Goal: Contribute content: Add original content to the website for others to see

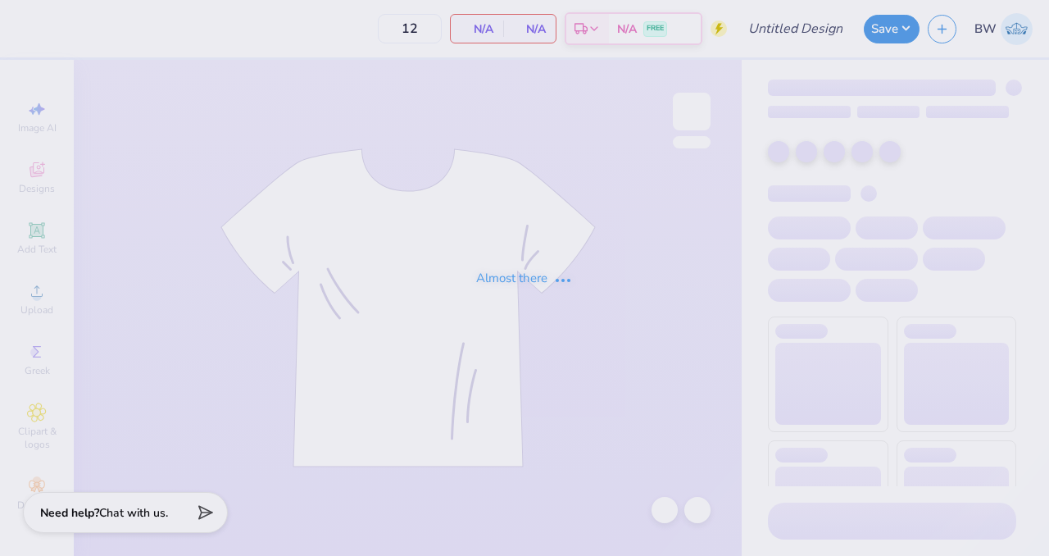
type input "Beacon Hall Fall 25 Tees"
type input "24"
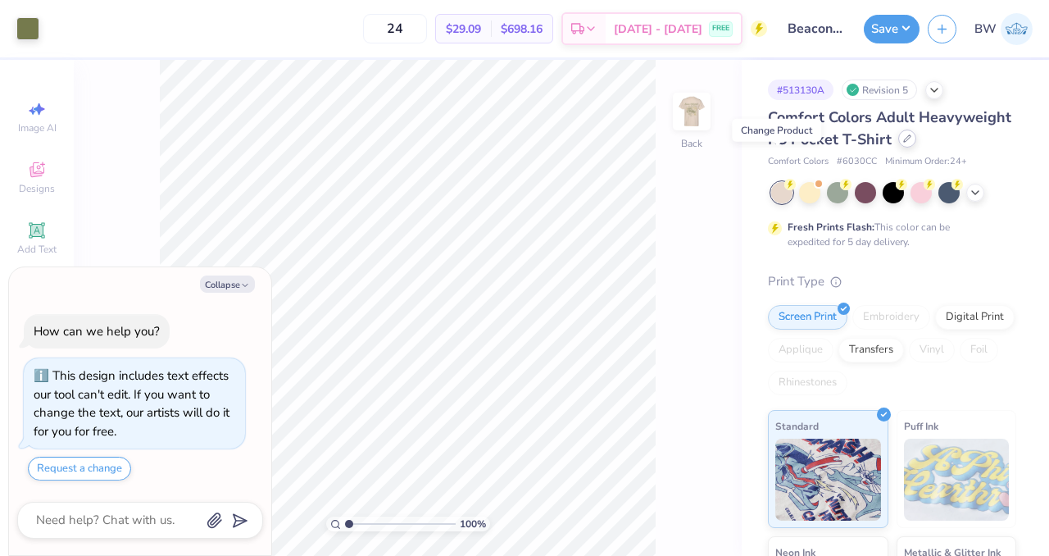
click at [898, 148] on div at bounding box center [907, 139] width 18 height 18
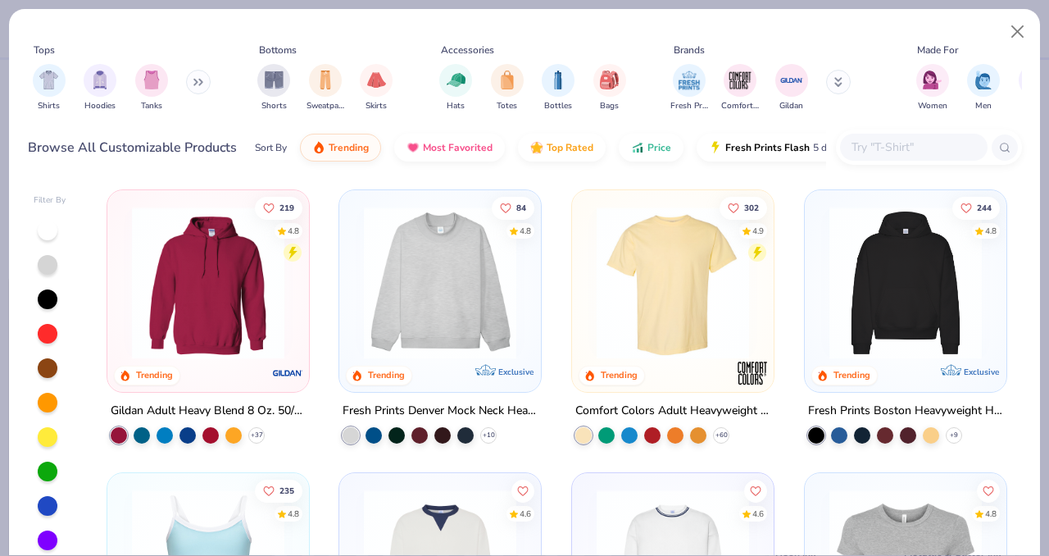
click at [192, 83] on button at bounding box center [198, 82] width 25 height 25
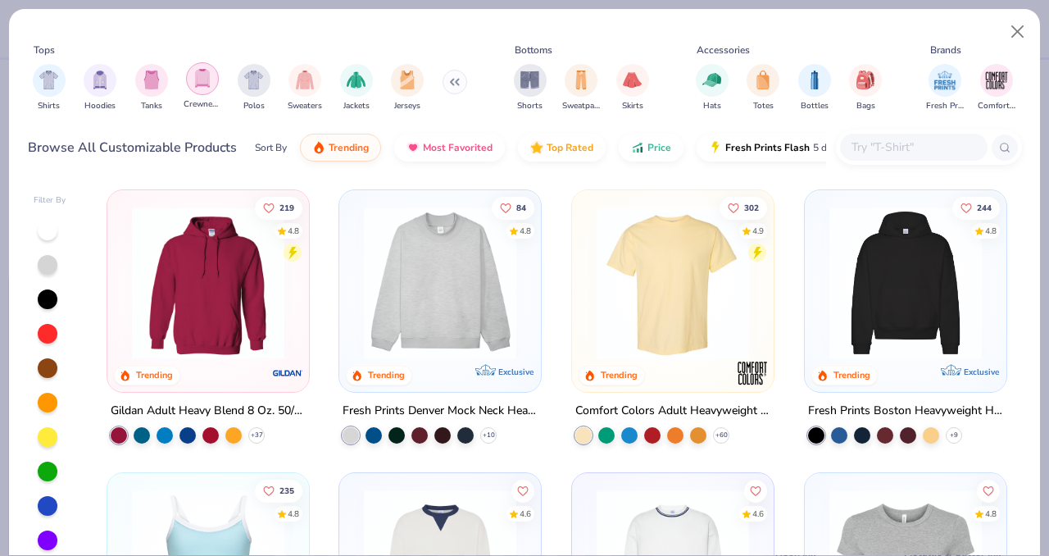
click at [211, 78] on div "filter for Crewnecks" at bounding box center [202, 78] width 33 height 33
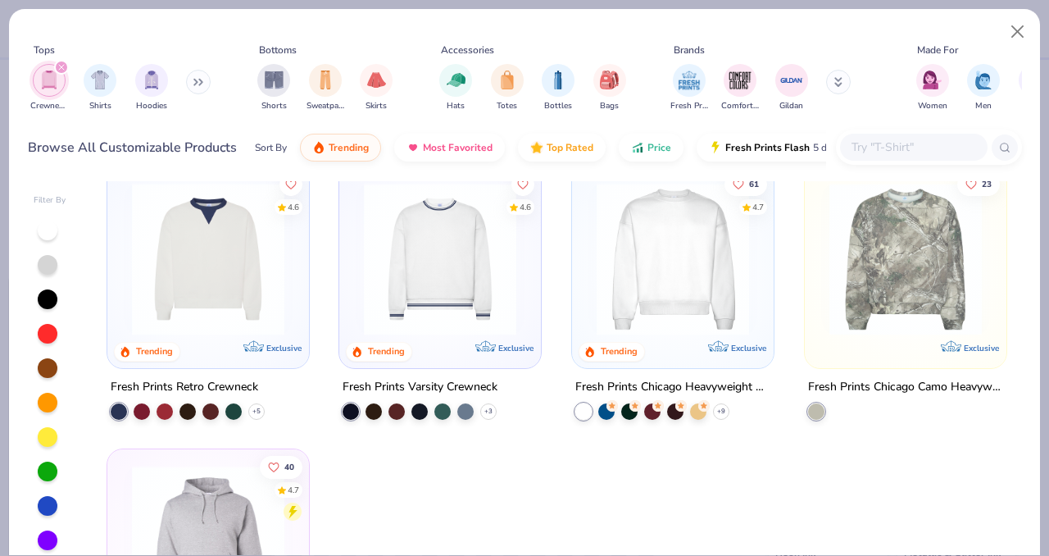
scroll to position [25, 0]
click at [662, 389] on div "Fresh Prints Chicago Heavyweight Crewneck" at bounding box center [672, 386] width 195 height 20
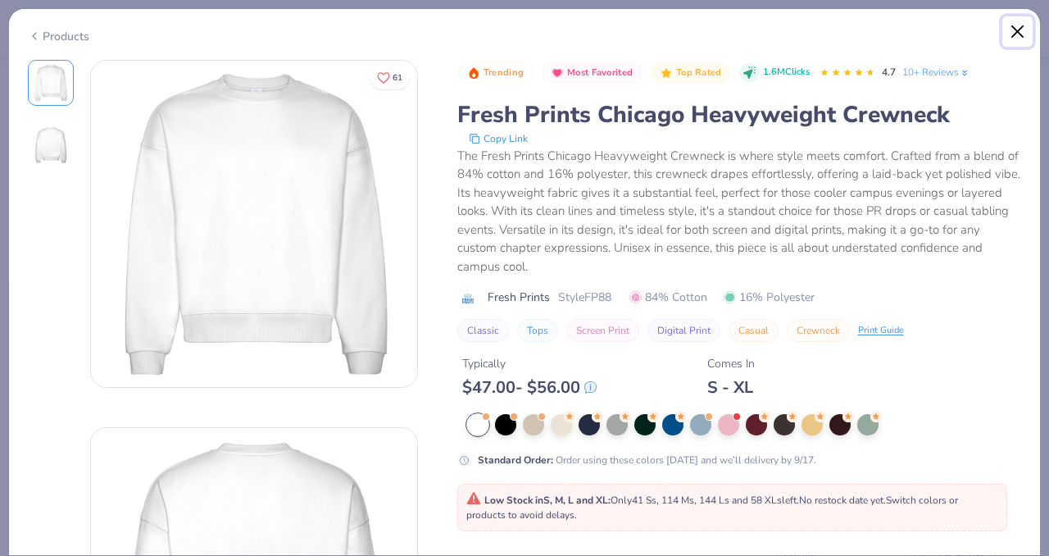
click at [1011, 22] on button "Close" at bounding box center [1018, 31] width 31 height 31
type textarea "x"
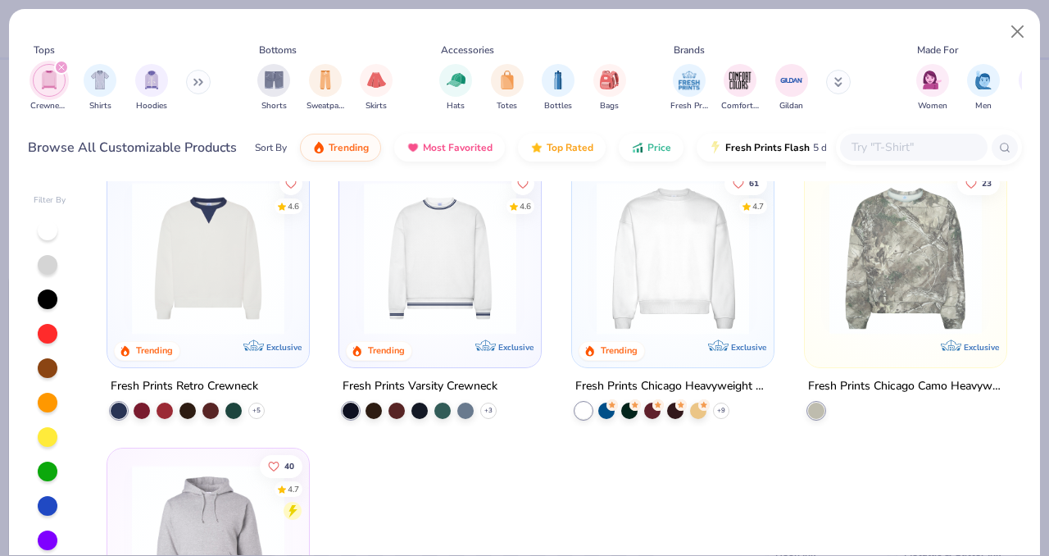
click at [869, 139] on input "text" at bounding box center [913, 147] width 126 height 19
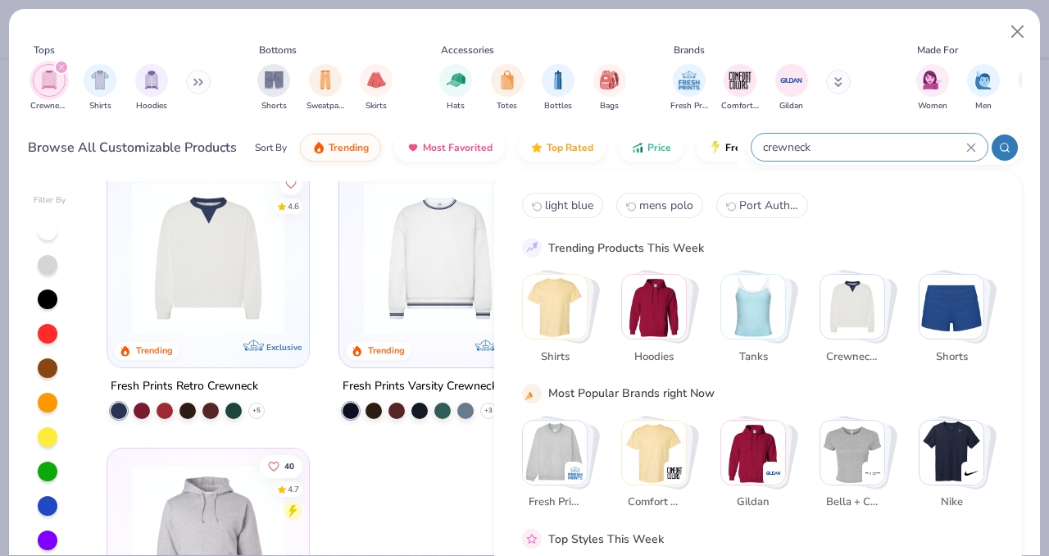
type input "crewneck"
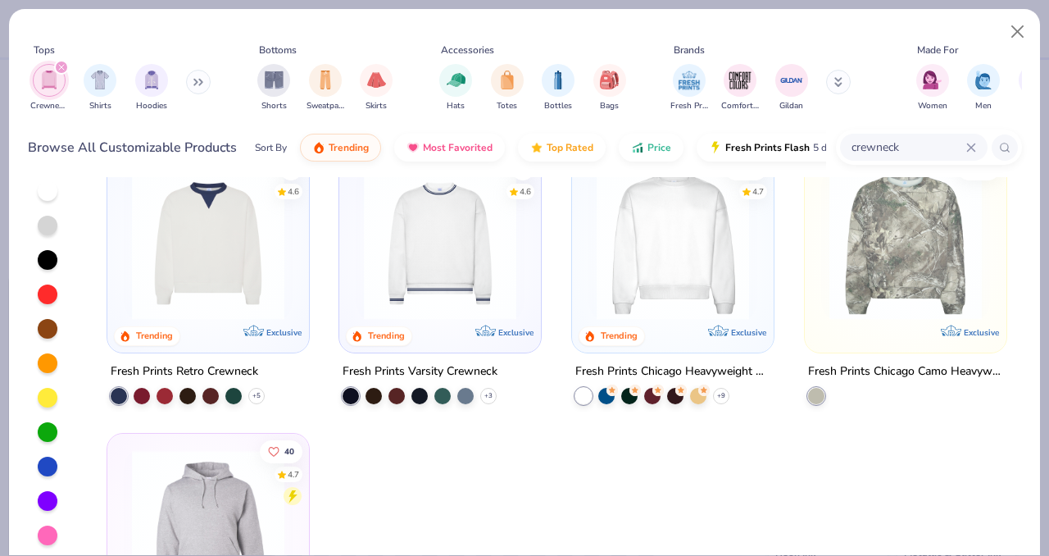
click at [58, 65] on icon "filter for Crewnecks" at bounding box center [61, 67] width 7 height 7
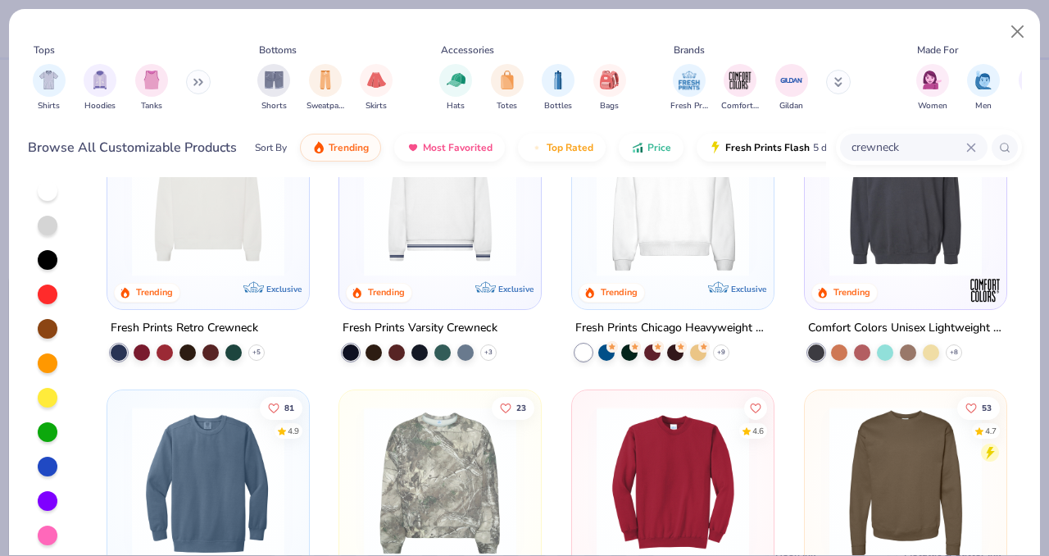
scroll to position [42, 0]
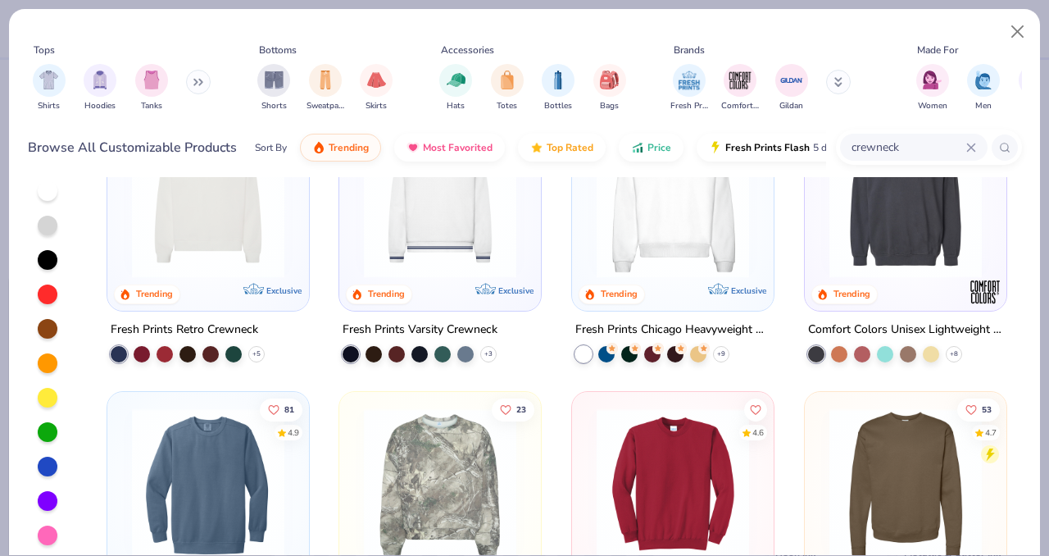
click at [860, 325] on div "Comfort Colors Unisex Lightweight Cotton Crewneck Sweatshirt" at bounding box center [905, 330] width 195 height 20
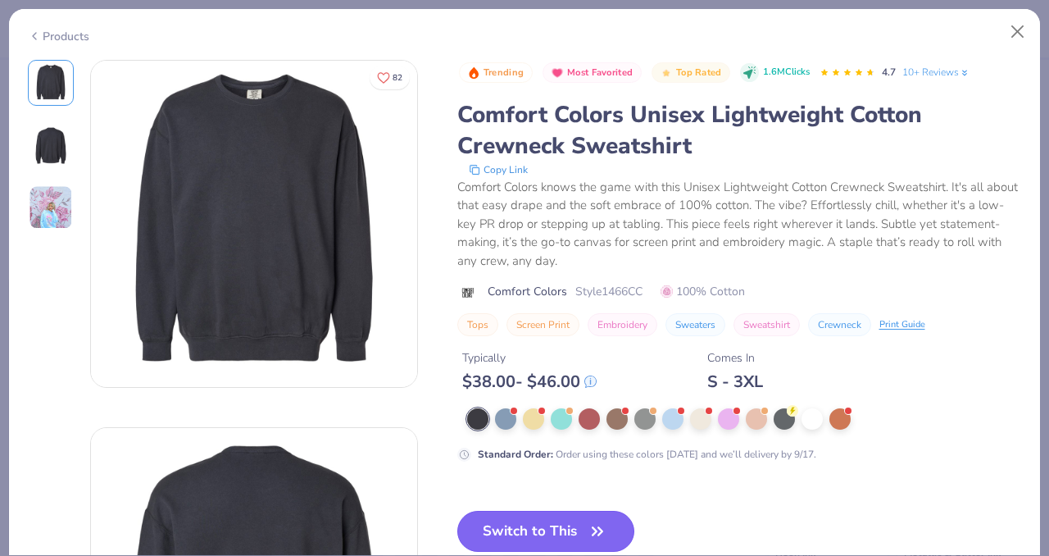
click at [603, 522] on icon "button" at bounding box center [597, 531] width 23 height 23
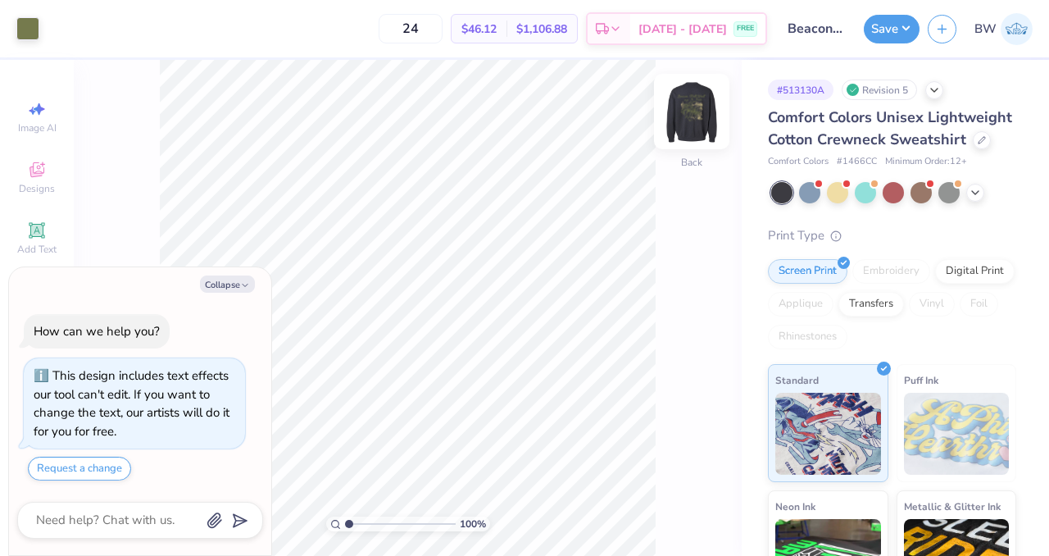
click at [692, 118] on img at bounding box center [692, 112] width 66 height 66
click at [686, 109] on img at bounding box center [692, 112] width 66 height 66
click at [240, 282] on icon "button" at bounding box center [245, 285] width 10 height 10
type textarea "x"
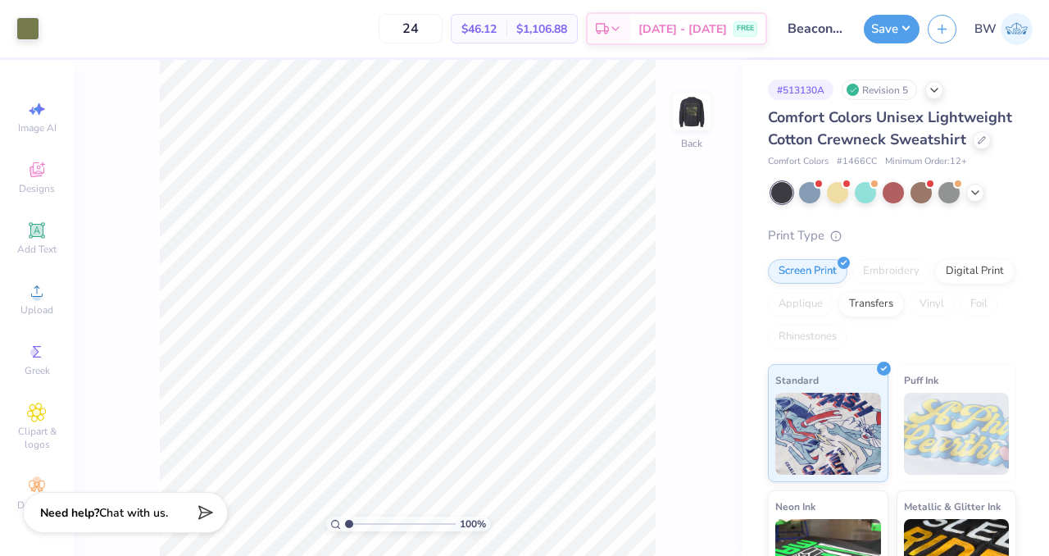
click at [711, 122] on div "100 % Back" at bounding box center [408, 308] width 668 height 496
click at [671, 125] on img at bounding box center [692, 112] width 66 height 66
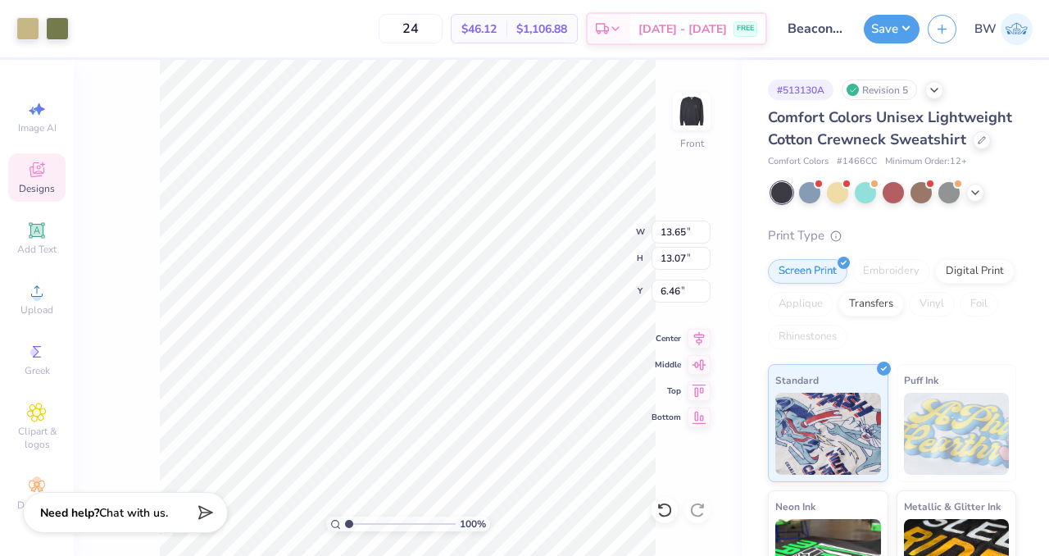
type input "6.46"
type input "12.27"
type input "11.76"
type input "7.12"
type input "4.67"
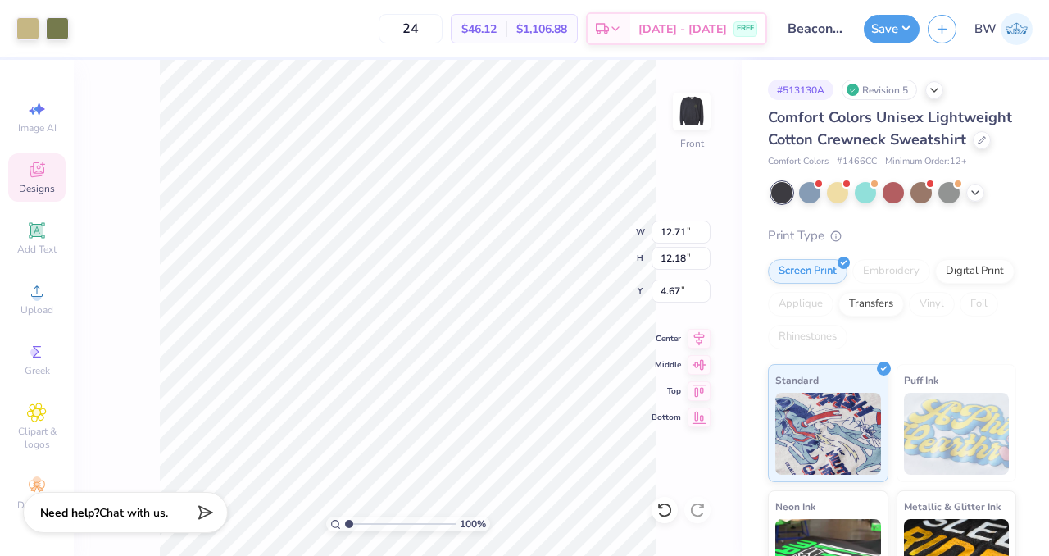
type input "12.71"
type input "12.18"
type input "4.96"
click at [702, 113] on img at bounding box center [692, 112] width 66 height 66
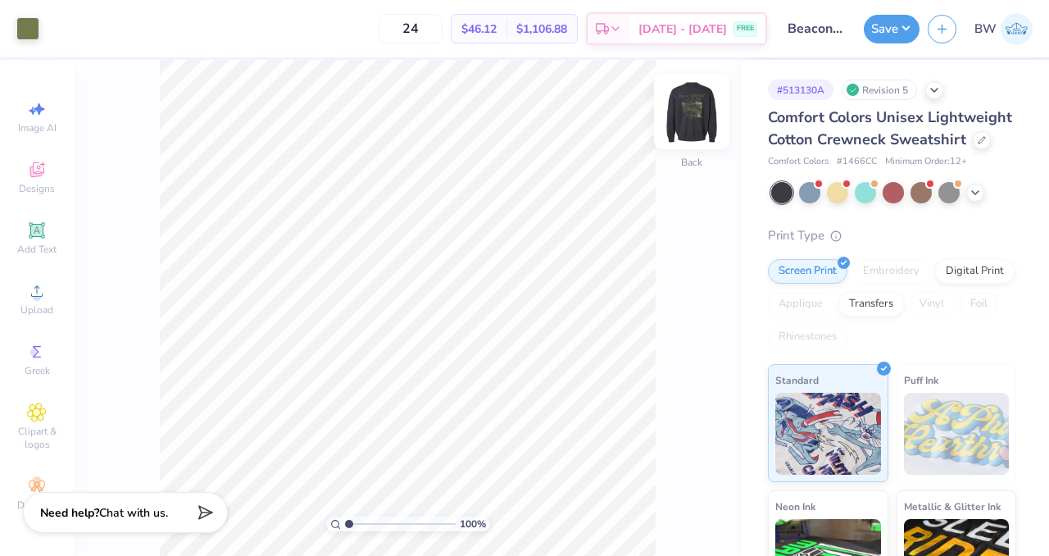
click at [701, 134] on img at bounding box center [692, 112] width 66 height 66
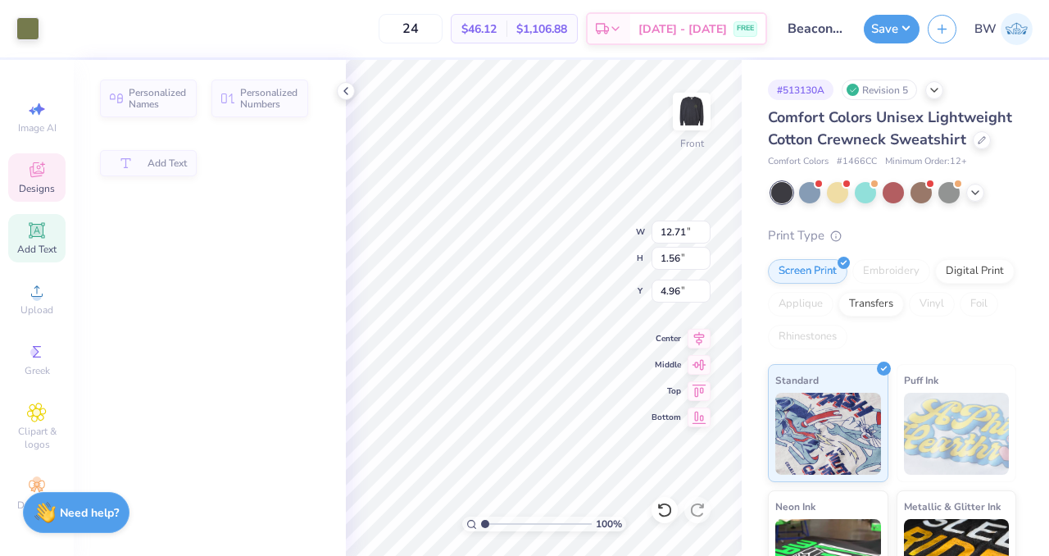
type input "1.56"
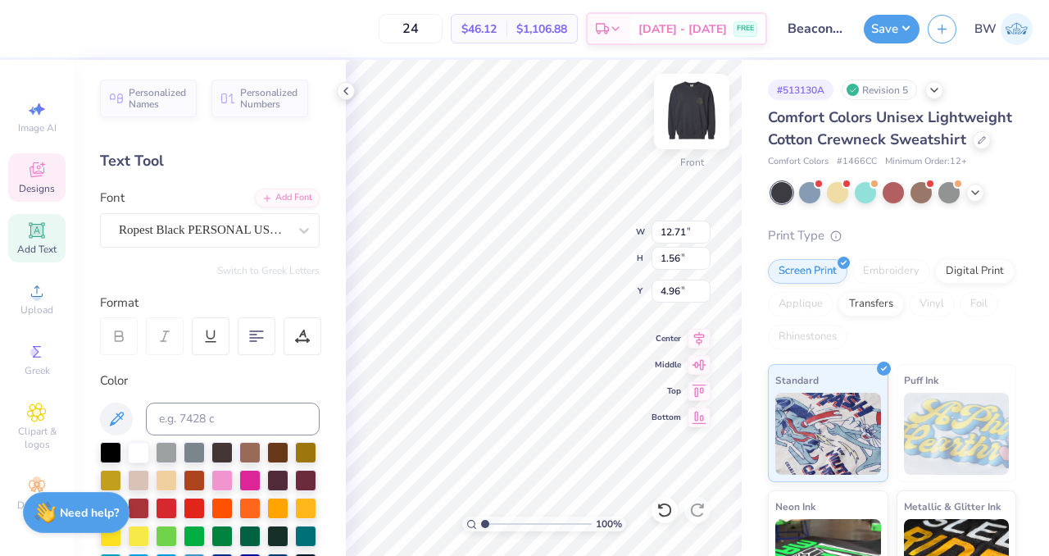
click at [695, 121] on img at bounding box center [692, 112] width 66 height 66
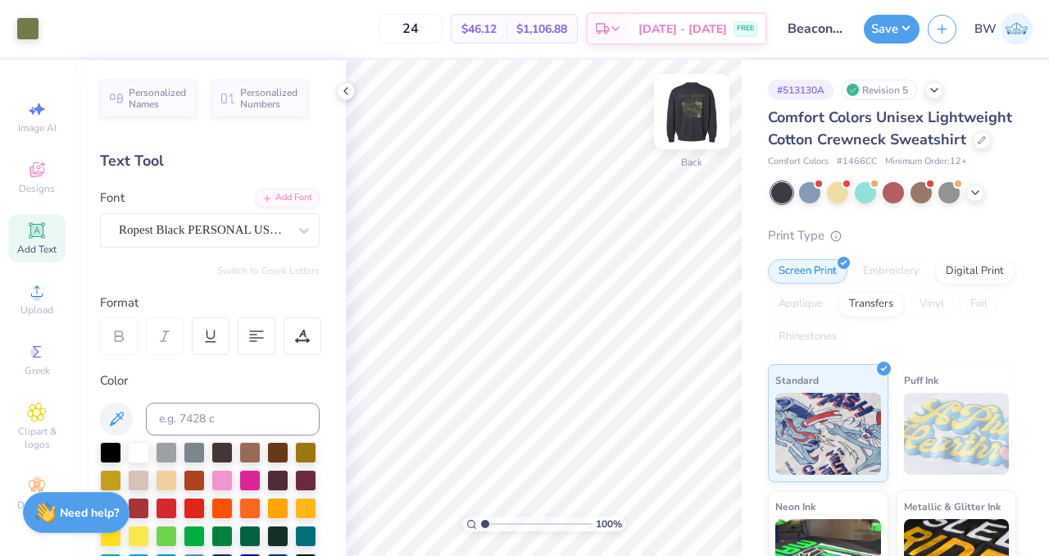
click at [695, 107] on img at bounding box center [692, 112] width 66 height 66
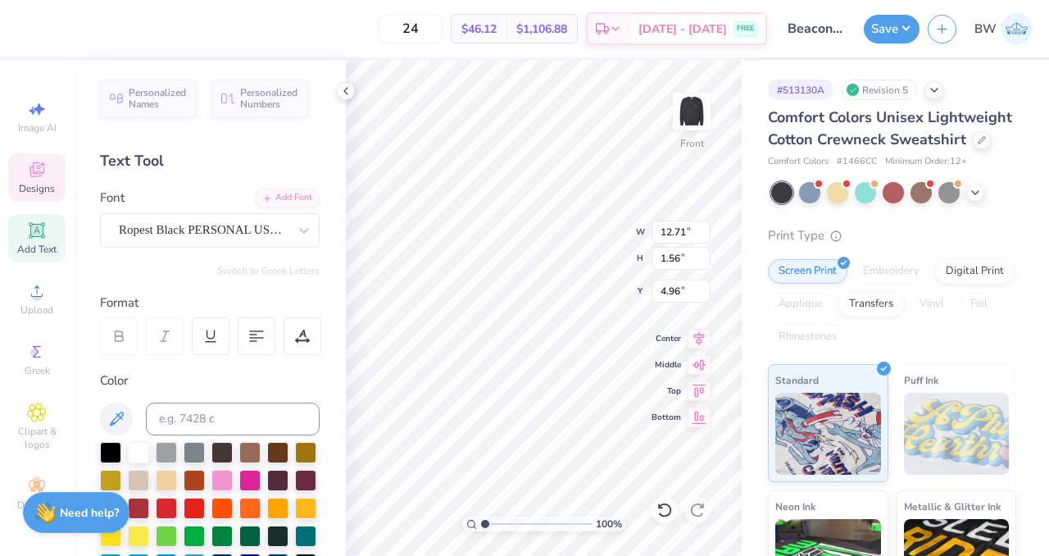
scroll to position [13, 3]
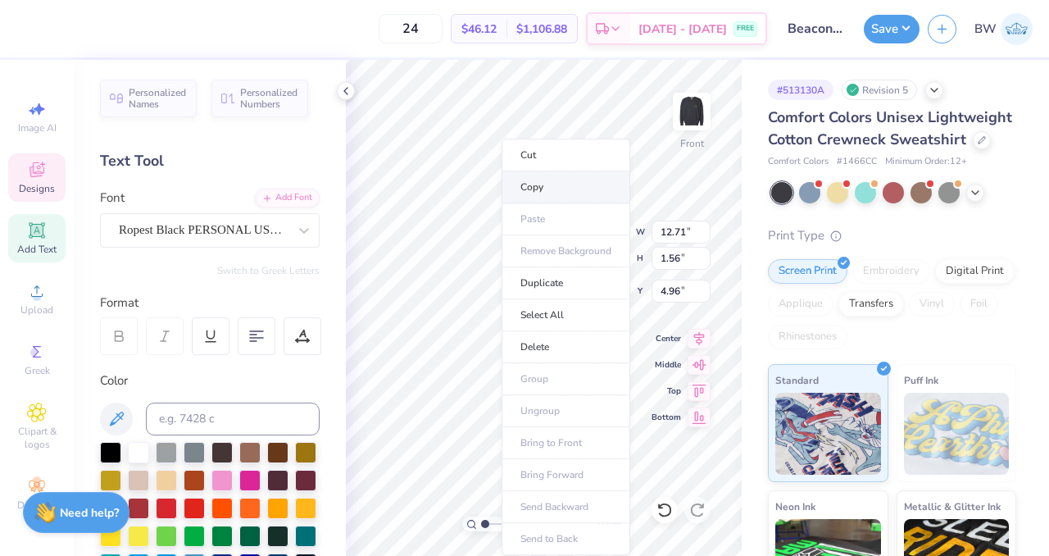
click at [538, 184] on li "Copy" at bounding box center [566, 187] width 129 height 32
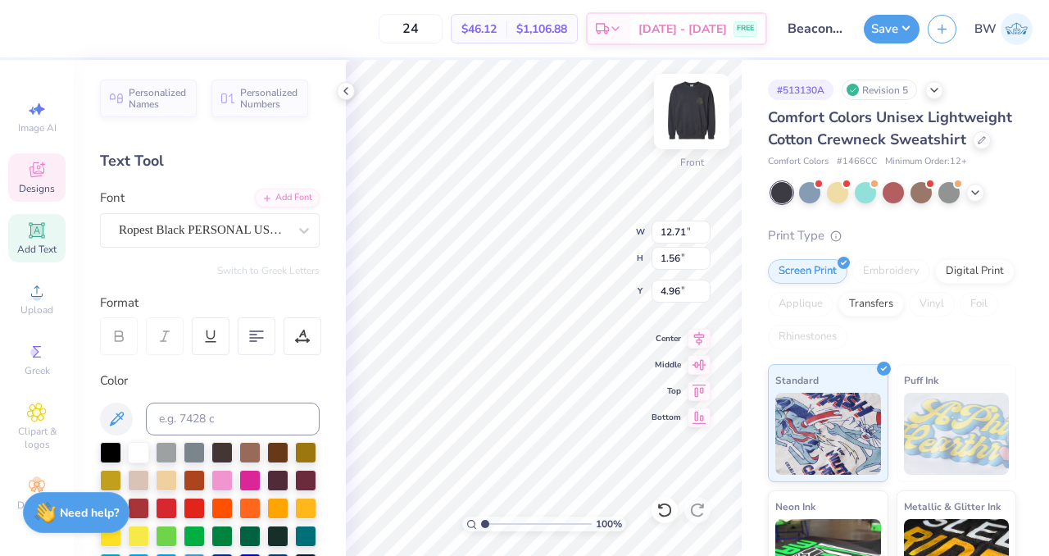
click at [694, 116] on img at bounding box center [692, 112] width 66 height 66
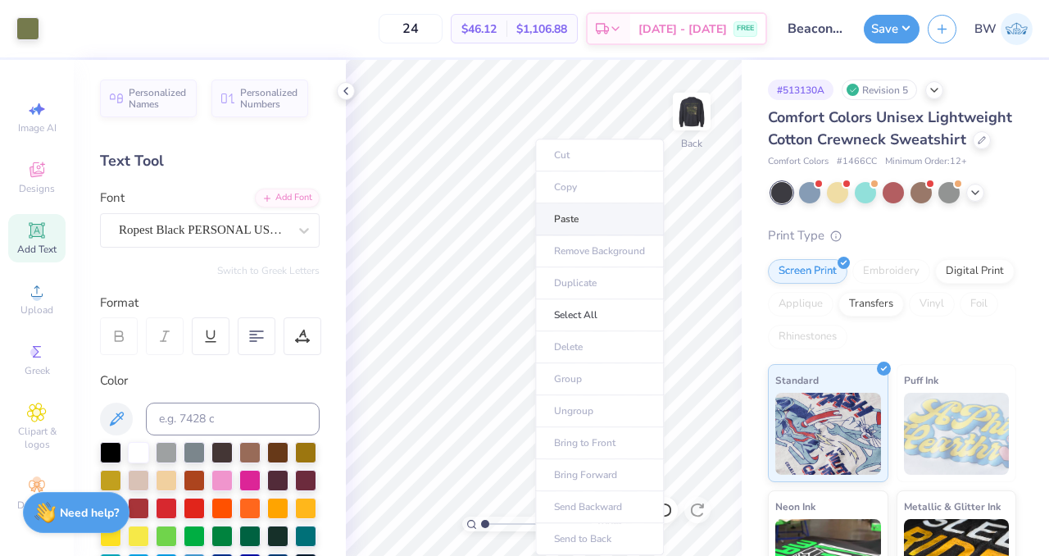
click at [592, 215] on li "Paste" at bounding box center [599, 219] width 129 height 32
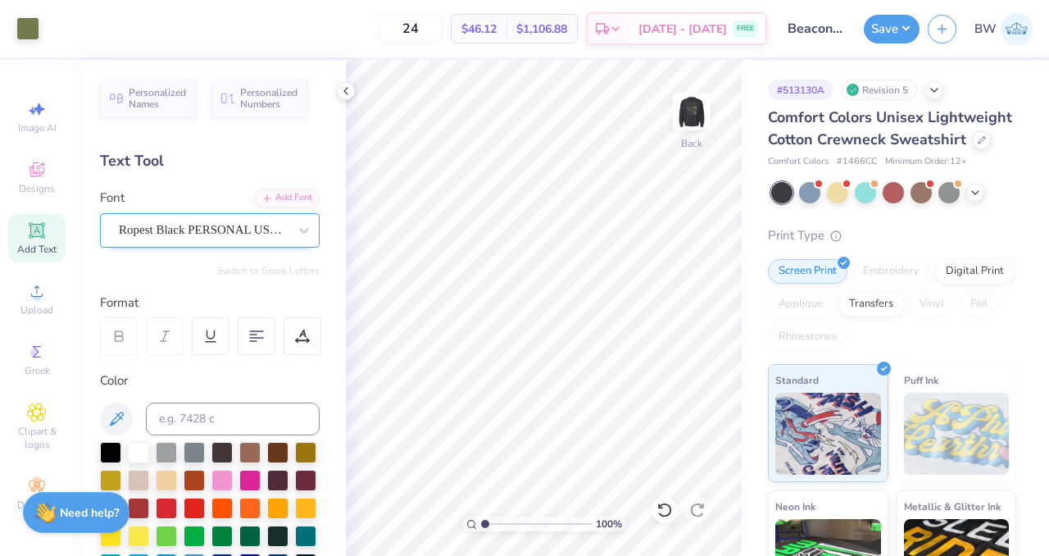
click at [224, 234] on div "Ropest Black PERSONAL USE ONLY" at bounding box center [203, 229] width 172 height 25
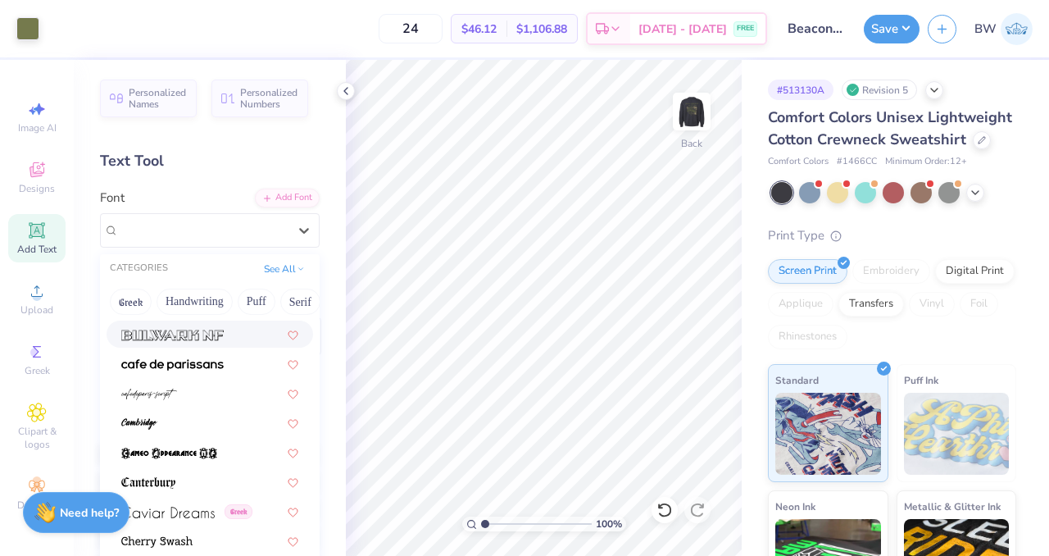
scroll to position [1712, 0]
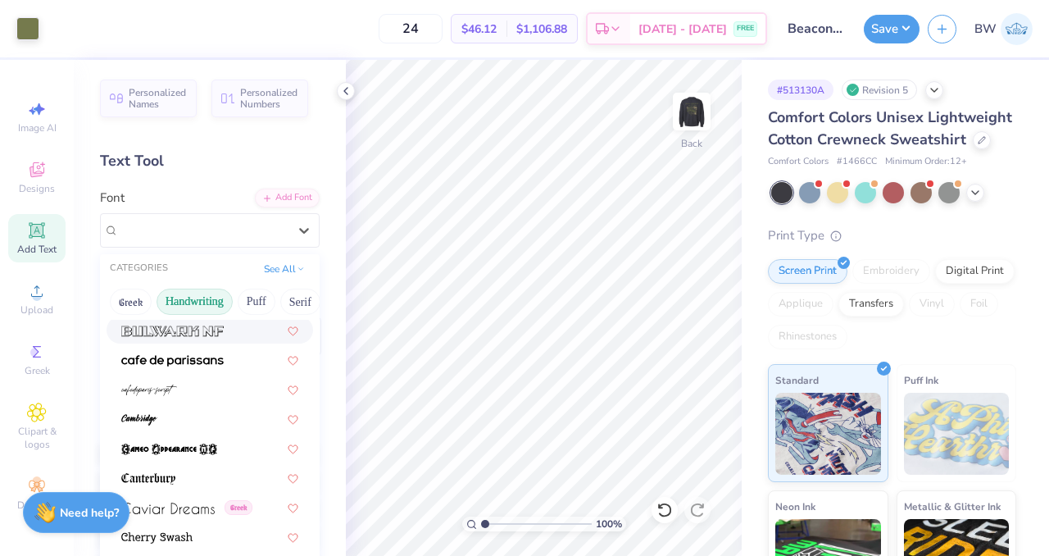
click at [202, 296] on button "Handwriting" at bounding box center [195, 302] width 76 height 26
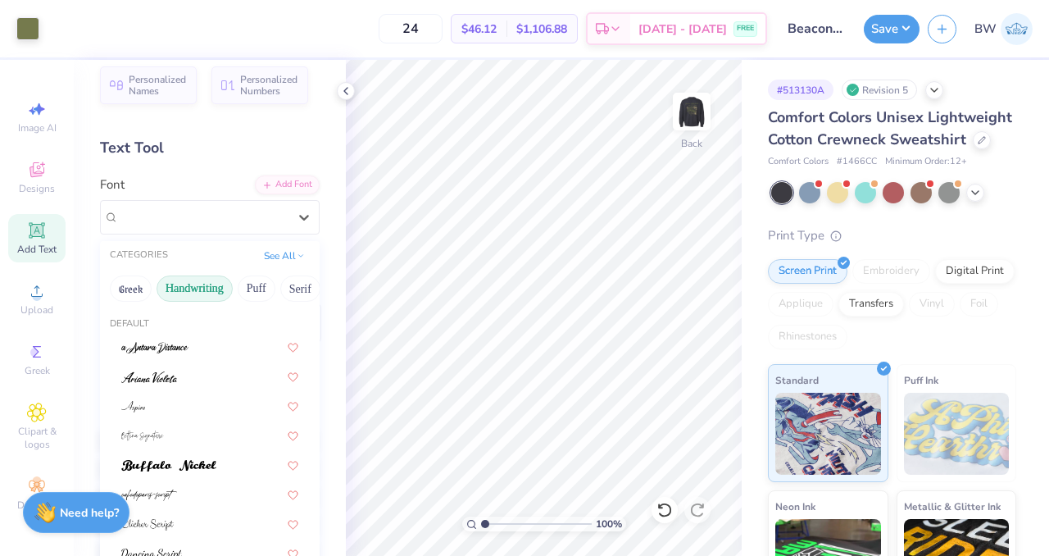
scroll to position [0, 0]
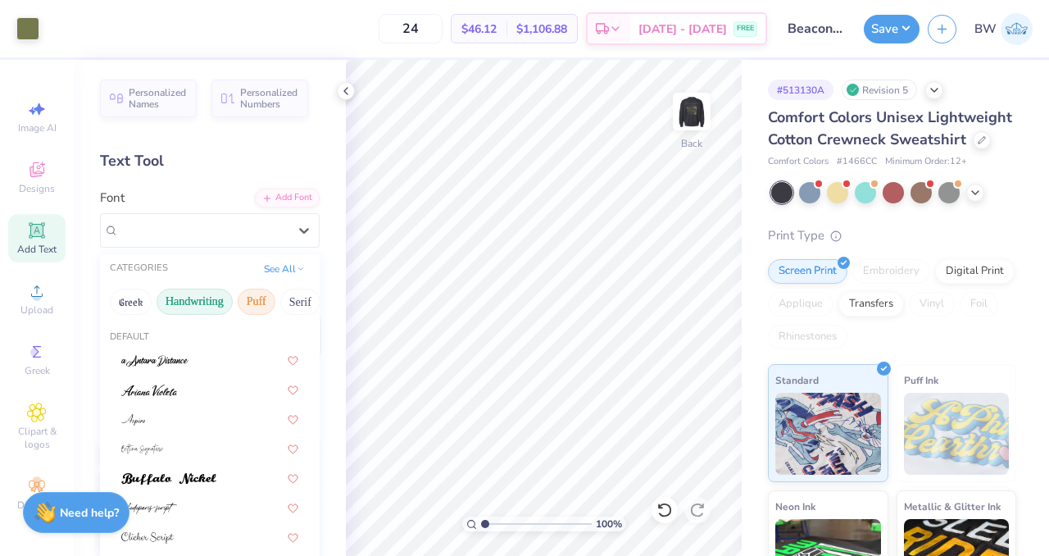
click at [254, 299] on button "Puff" at bounding box center [257, 302] width 38 height 26
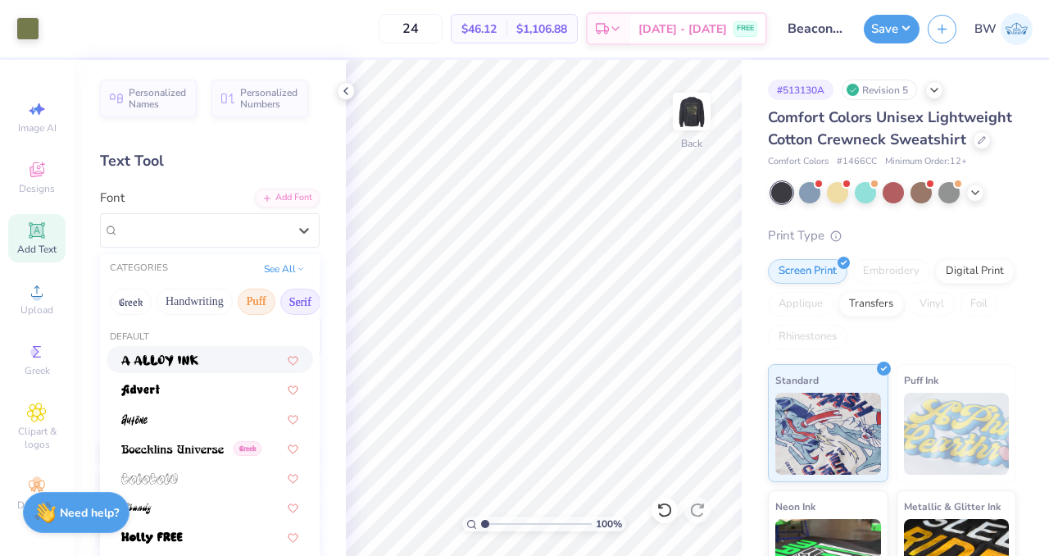
click at [297, 306] on button "Serif" at bounding box center [300, 302] width 40 height 26
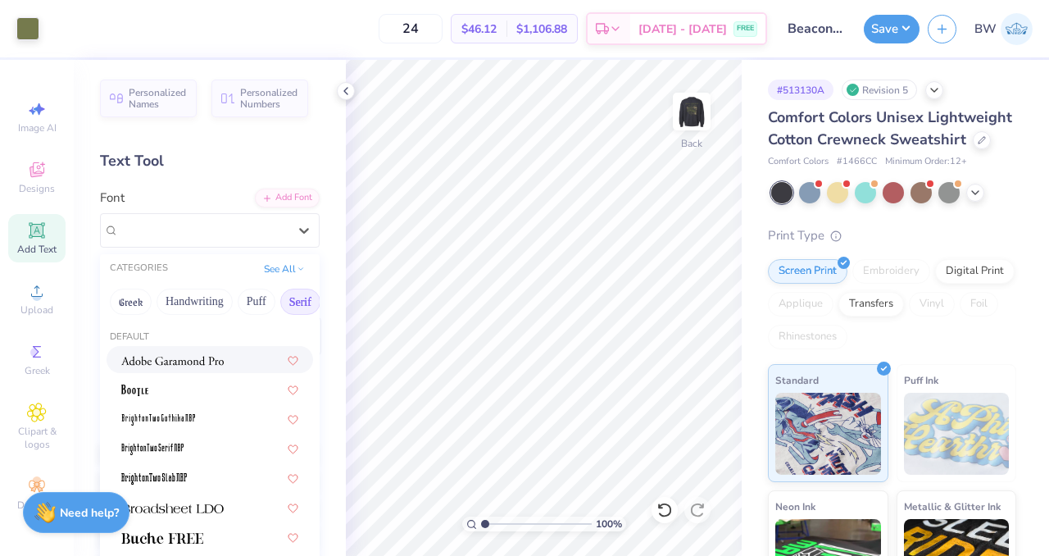
click at [203, 361] on img at bounding box center [172, 360] width 102 height 11
click at [441, 229] on div "Art colors 24 $46.12 Per Item $1,106.88 Total Est. Delivery [DATE] - [DATE] FRE…" at bounding box center [524, 278] width 1049 height 556
click at [232, 227] on div "Adobe Garamond Pro" at bounding box center [203, 230] width 169 height 19
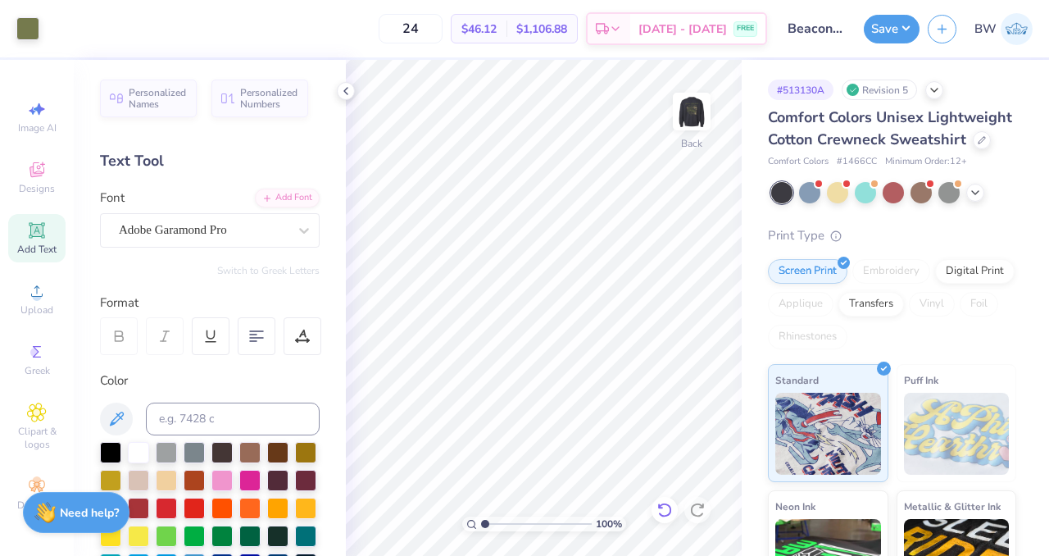
click at [674, 507] on div at bounding box center [665, 510] width 26 height 26
click at [297, 202] on div "Add Font" at bounding box center [287, 196] width 65 height 19
click at [36, 242] on div "Add Text" at bounding box center [36, 238] width 57 height 48
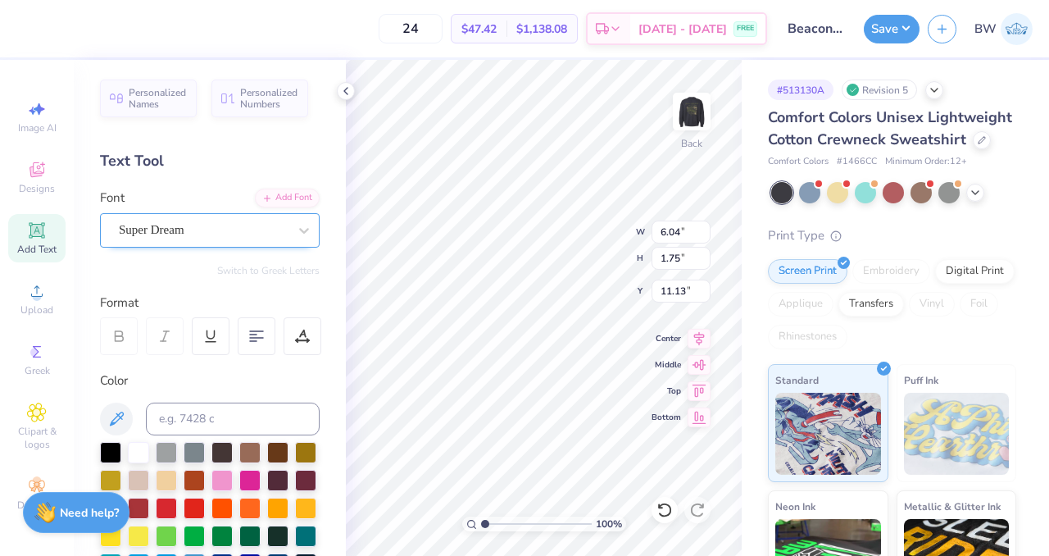
click at [200, 230] on div "Super Dream" at bounding box center [203, 229] width 172 height 25
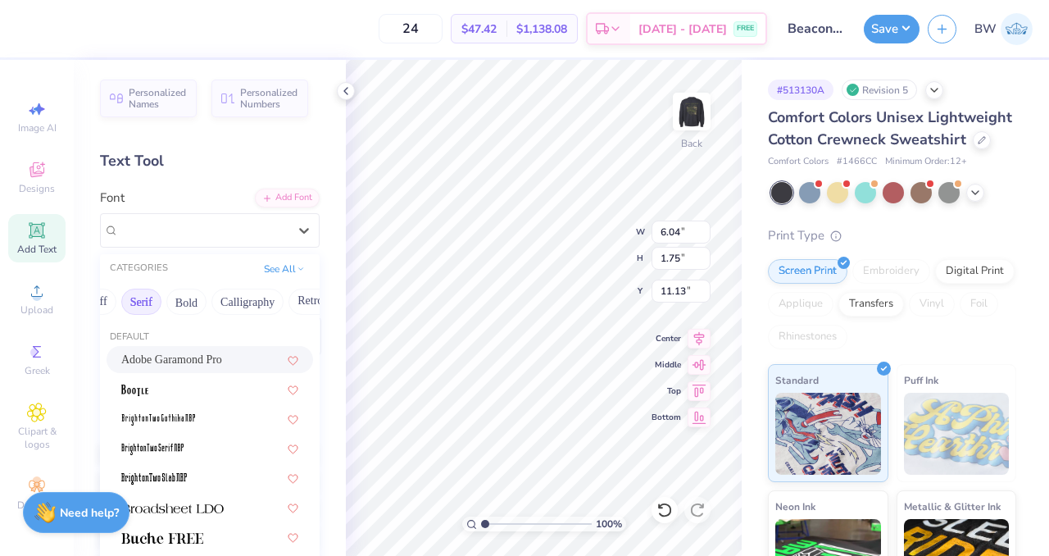
scroll to position [0, 161]
click at [204, 355] on span "Adobe Garamond Pro" at bounding box center [171, 359] width 101 height 17
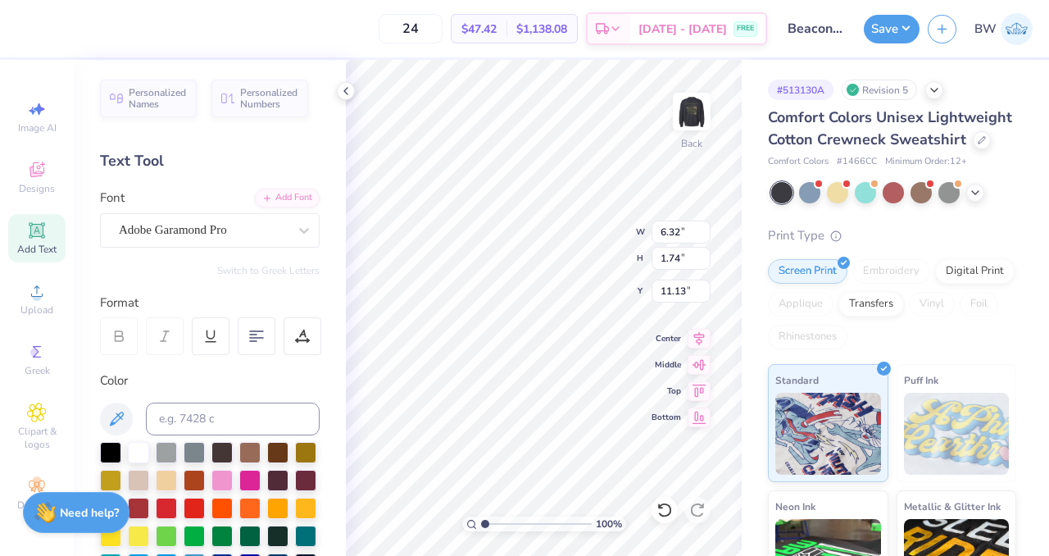
type input "6.32"
type input "1.74"
type textarea "est. 2025"
click at [343, 91] on icon at bounding box center [345, 90] width 13 height 13
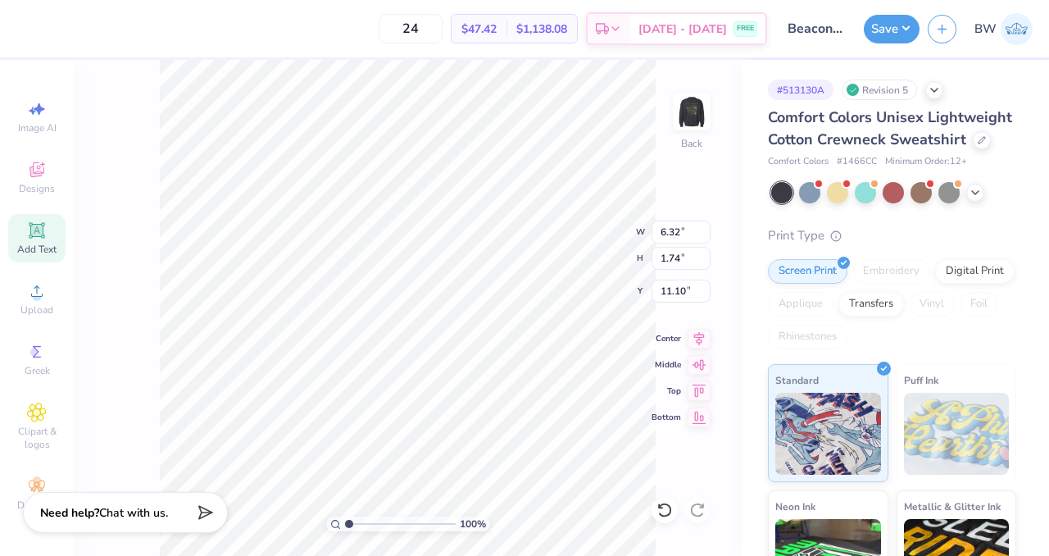
type input "8.54"
type input "1.80"
type input "11.10"
click at [59, 20] on div at bounding box center [57, 27] width 23 height 23
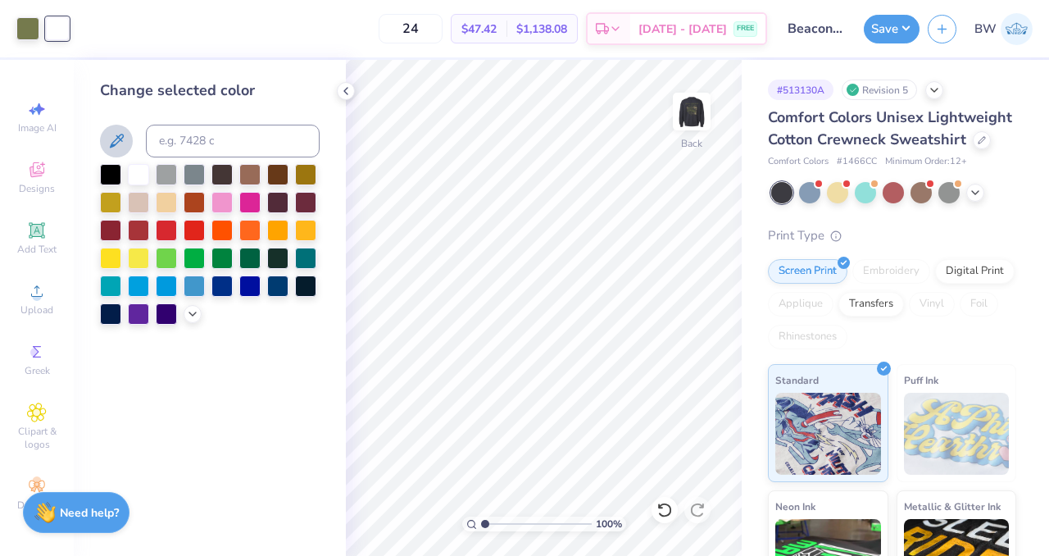
click at [113, 146] on icon at bounding box center [117, 141] width 14 height 14
click at [346, 93] on icon at bounding box center [345, 90] width 13 height 13
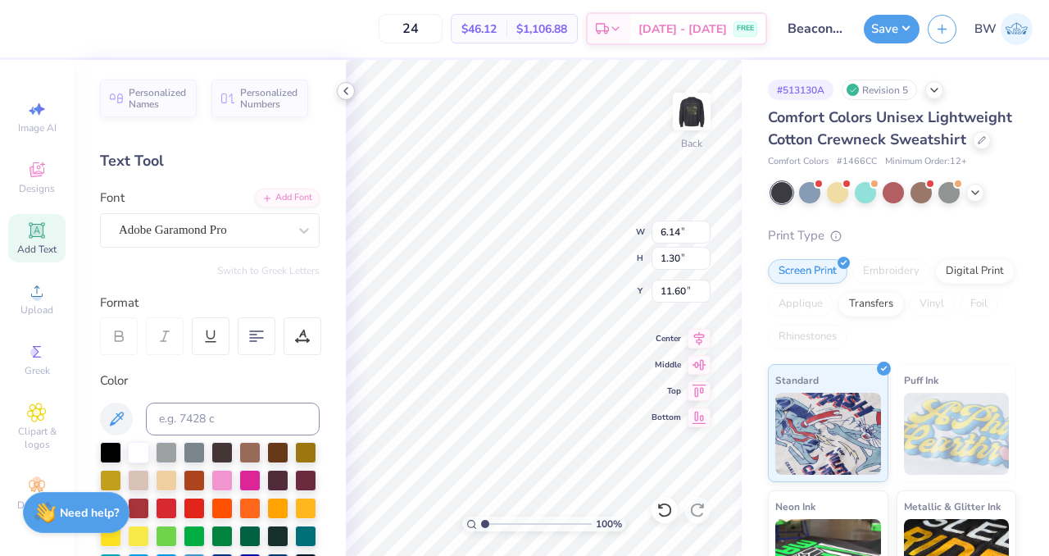
type input "6.14"
type input "1.30"
type input "5.34"
type input "4.88"
type input "1.03"
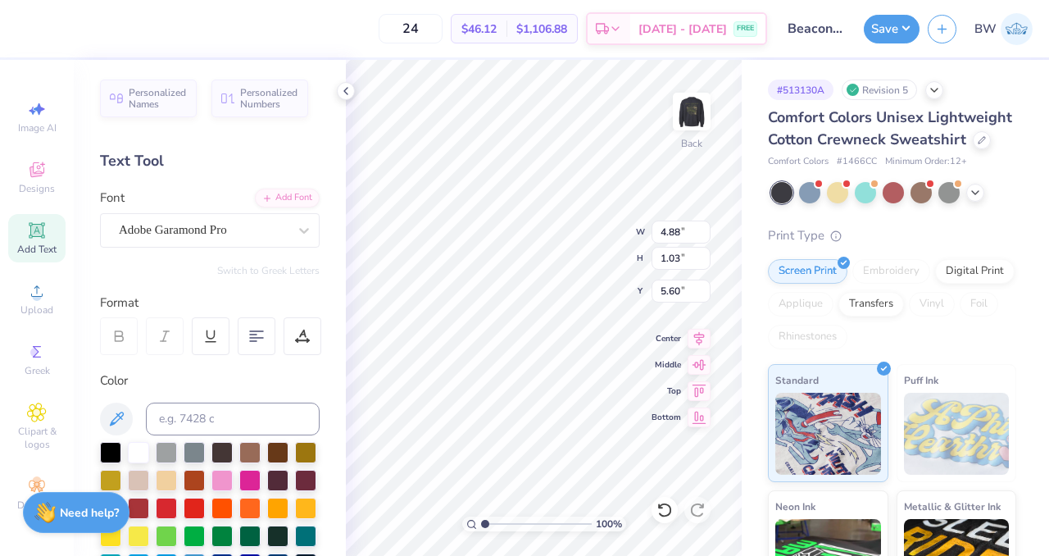
type input "5.03"
type input "2.99"
type input "3.20"
type input "19.04"
type input "3.53"
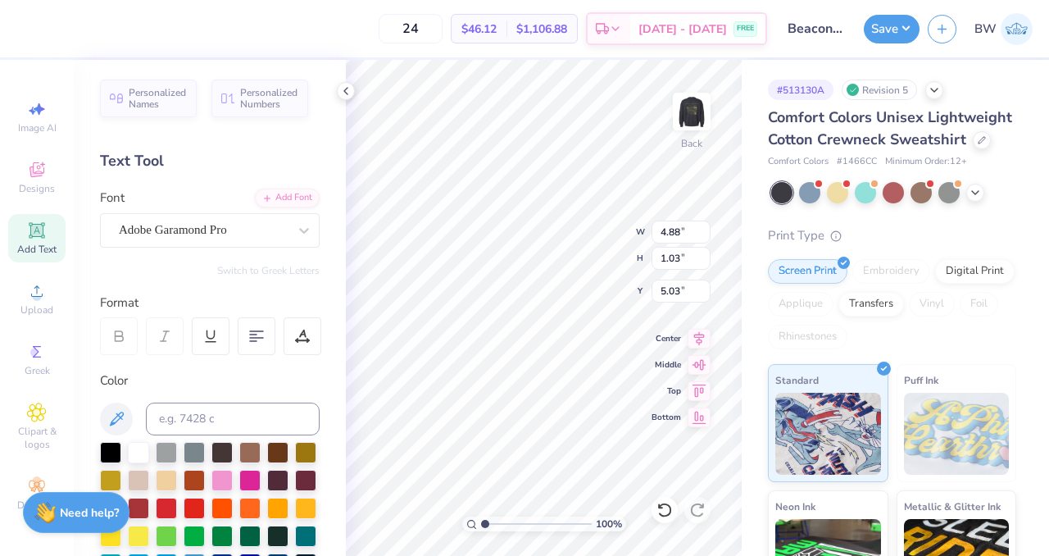
type input "0.75"
type input "4.88"
type input "4.26"
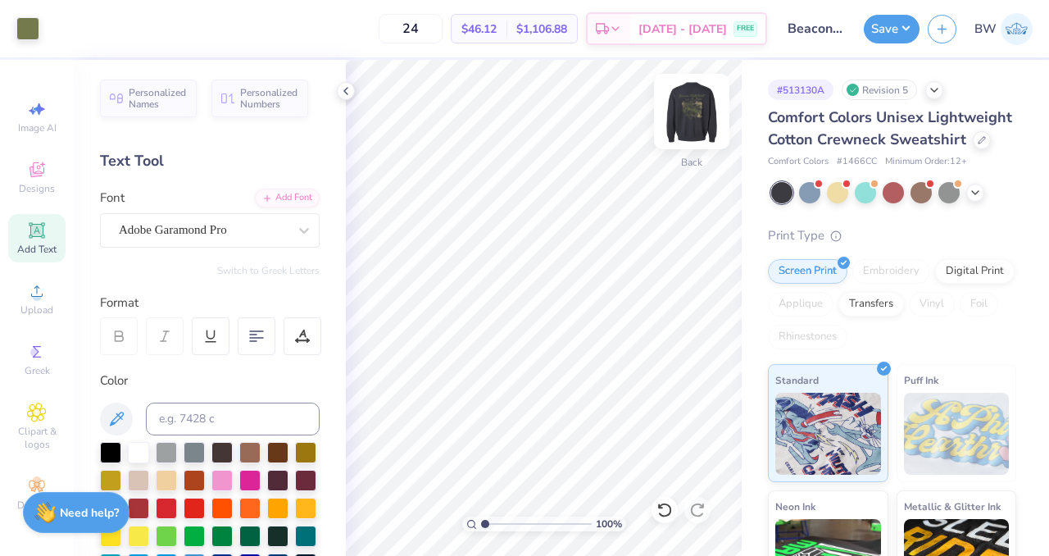
click at [686, 117] on img at bounding box center [692, 112] width 66 height 66
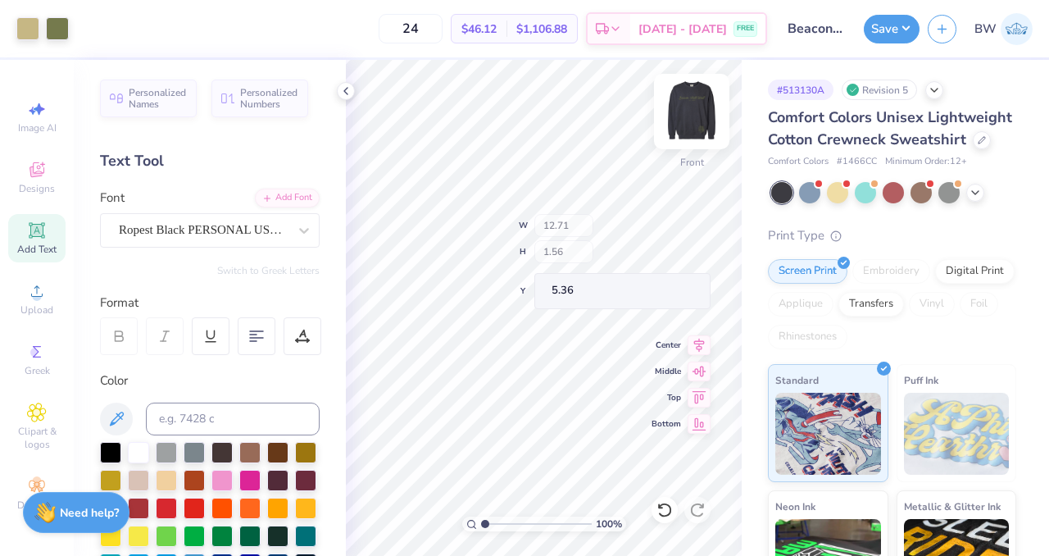
type input "5.36"
type input "6.46"
type input "6.74"
click at [689, 106] on img at bounding box center [692, 112] width 66 height 66
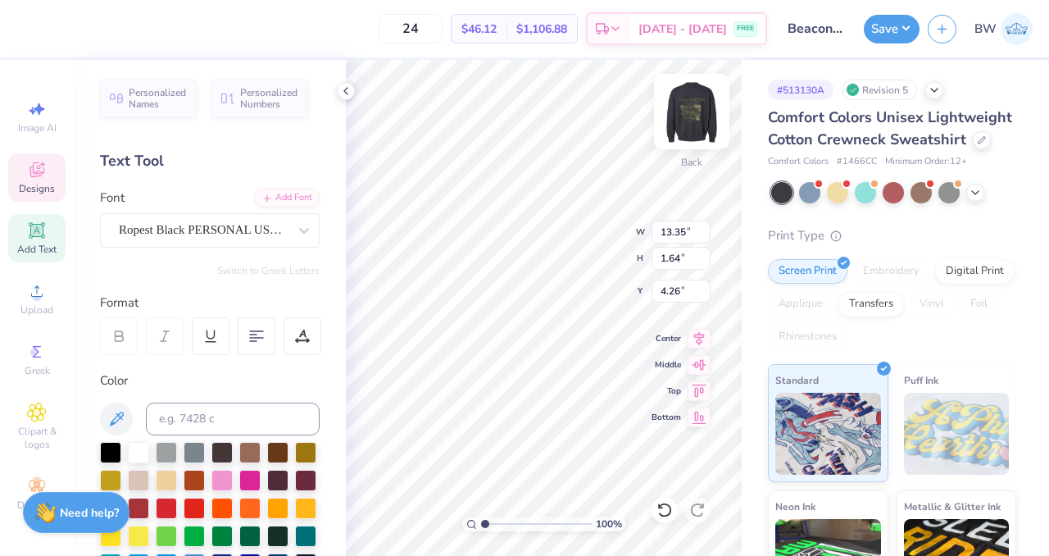
type input "11.99"
type input "1.47"
type input "4.42"
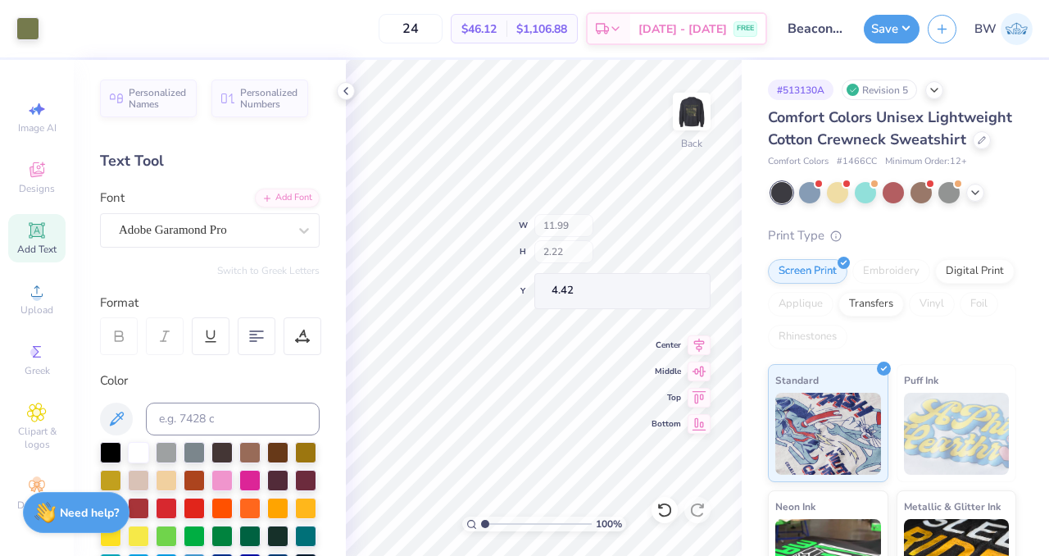
type input "4.82"
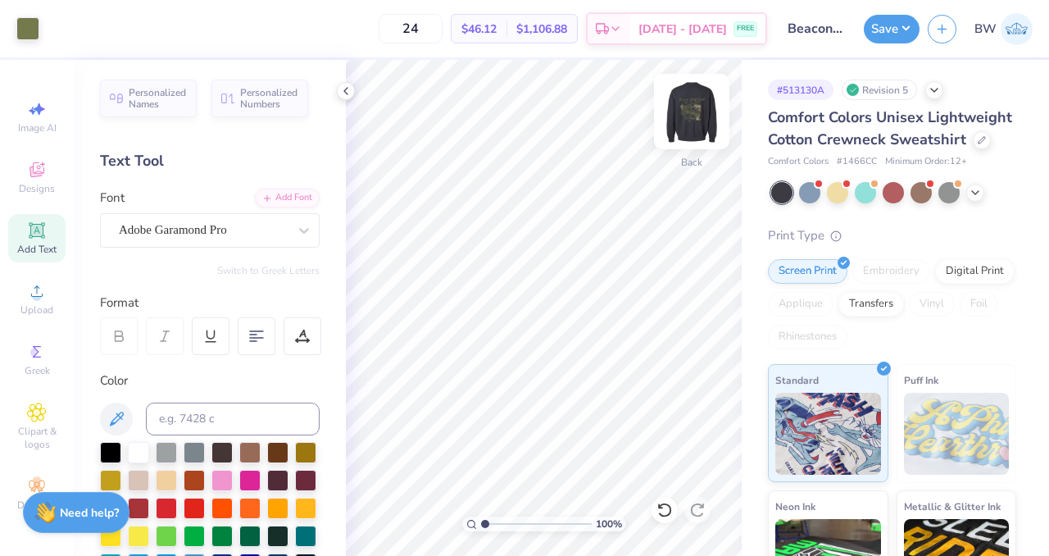
click at [692, 121] on img at bounding box center [692, 112] width 66 height 66
click at [698, 112] on img at bounding box center [692, 112] width 66 height 66
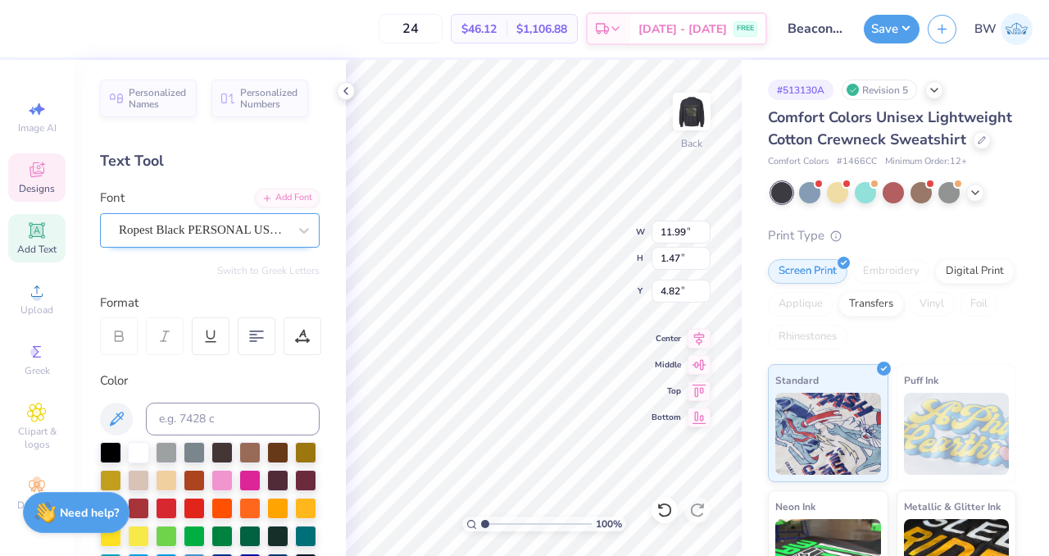
click at [154, 227] on div "Ropest Black PERSONAL USE ONLY" at bounding box center [203, 229] width 172 height 25
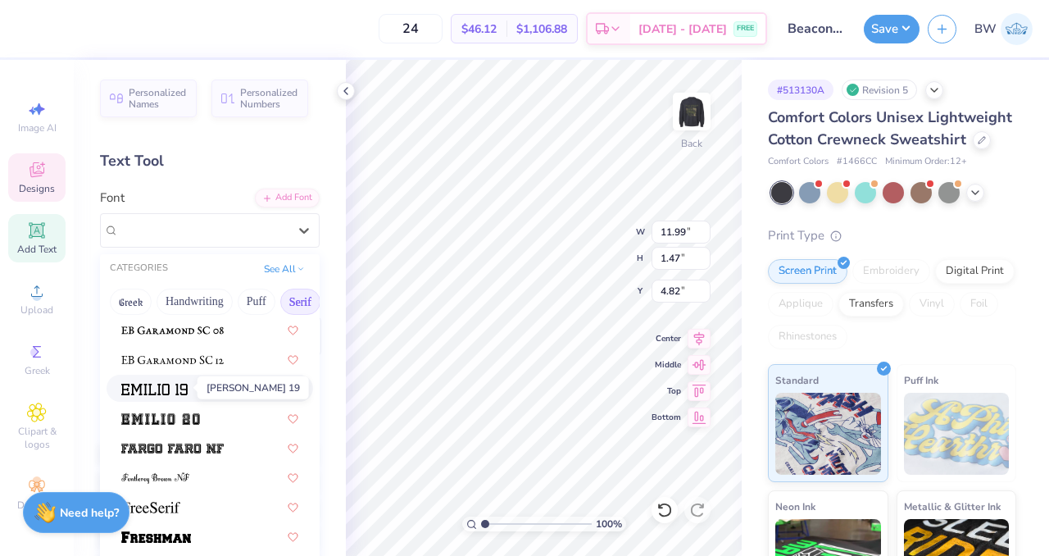
scroll to position [1241, 0]
click at [184, 361] on img at bounding box center [172, 358] width 102 height 11
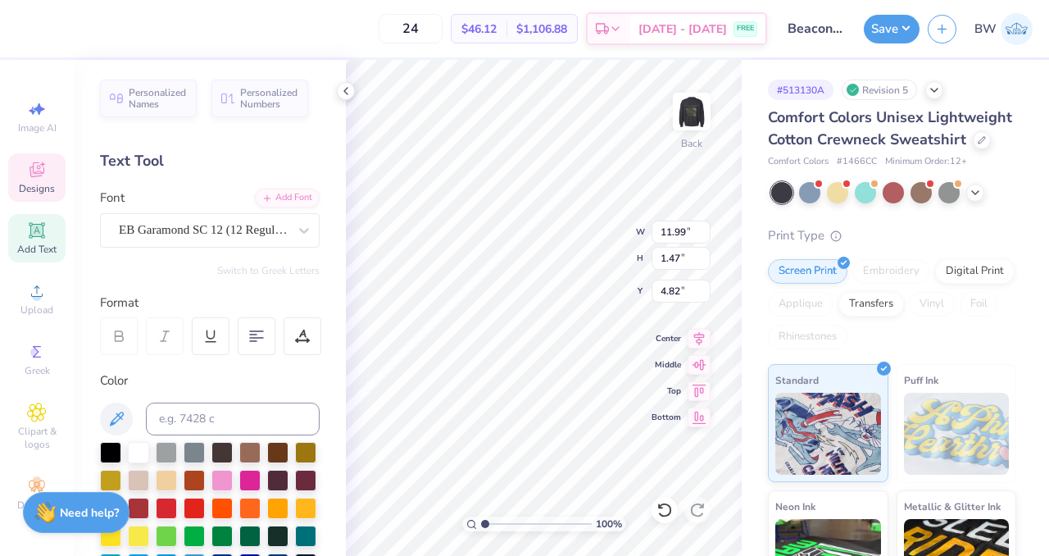
type input "11.10"
type input "0.90"
type input "5.23"
click at [172, 350] on div at bounding box center [165, 336] width 38 height 38
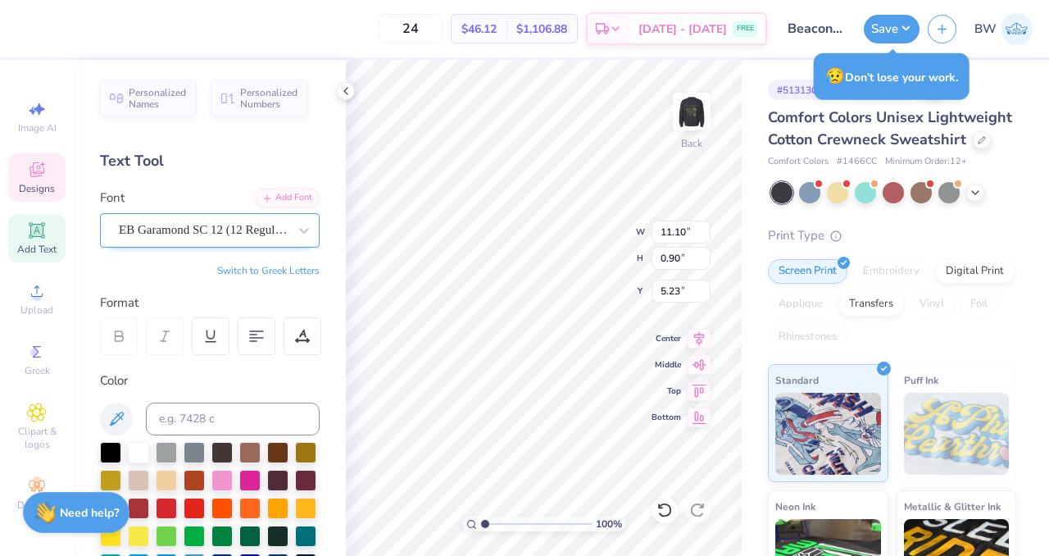
click at [231, 230] on div "EB Garamond SC 12 (12 Regular)" at bounding box center [203, 229] width 172 height 25
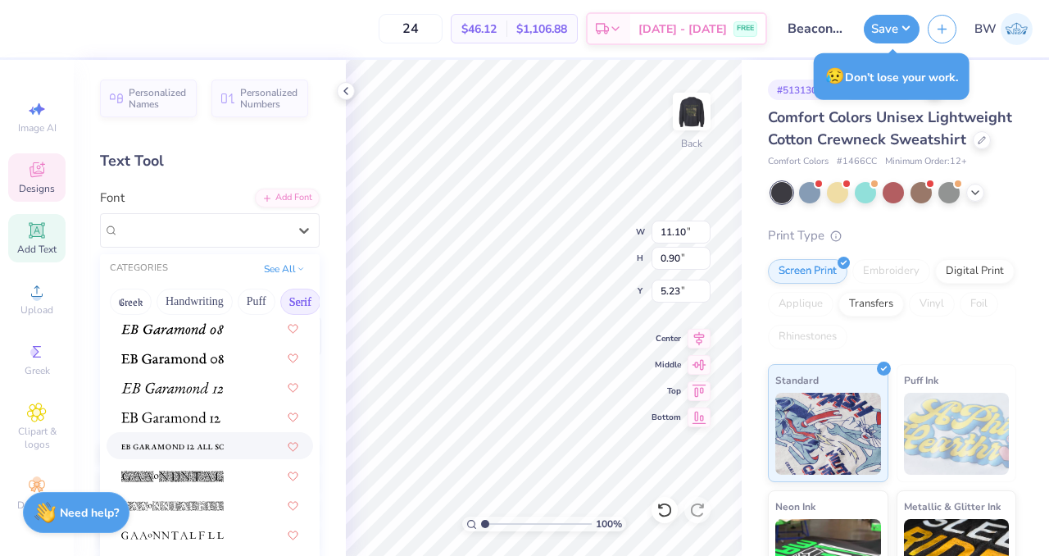
scroll to position [1003, 0]
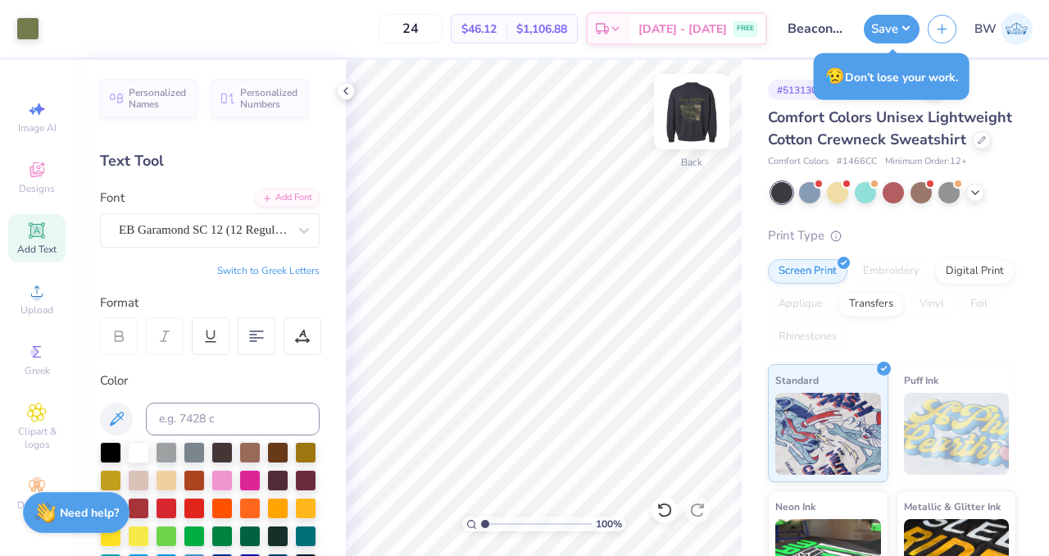
click at [685, 106] on img at bounding box center [692, 112] width 66 height 66
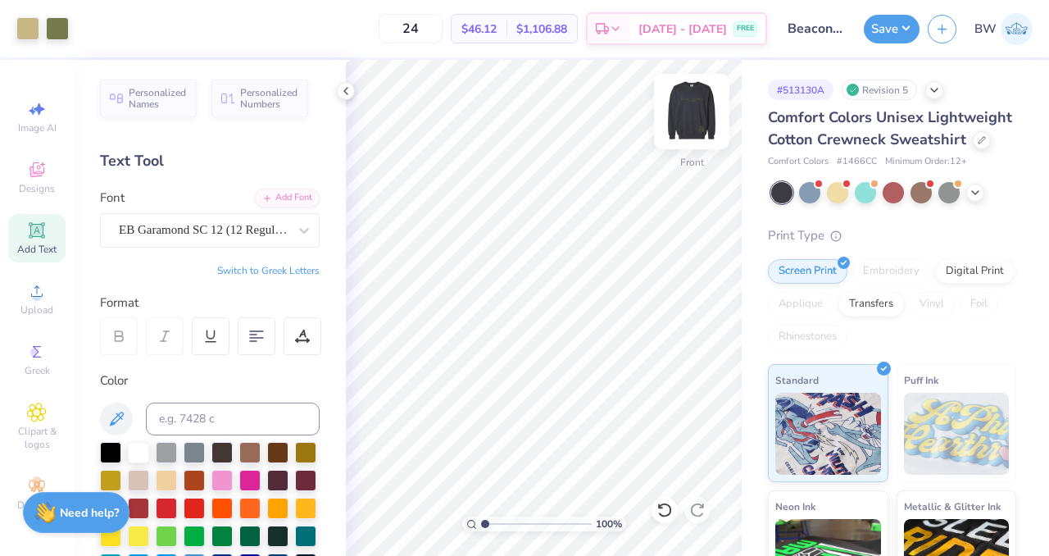
click at [697, 109] on img at bounding box center [692, 112] width 66 height 66
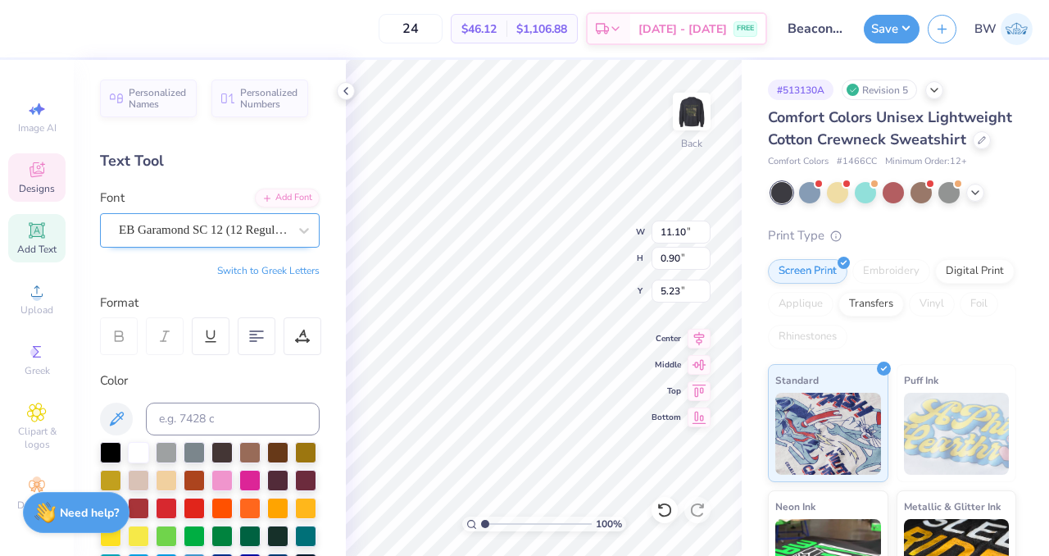
click at [211, 225] on div "EB Garamond SC 12 (12 Regular)" at bounding box center [203, 229] width 172 height 25
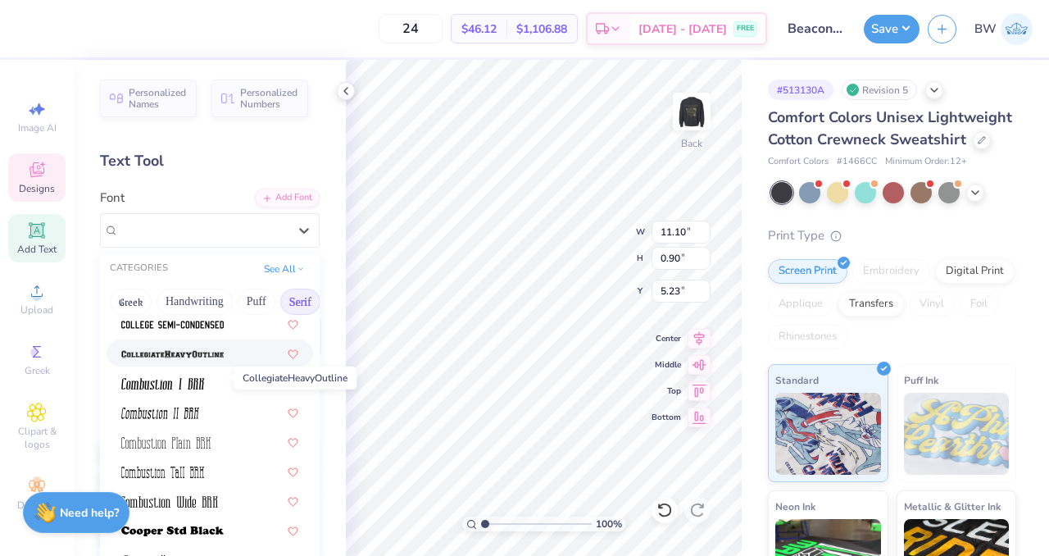
scroll to position [539, 0]
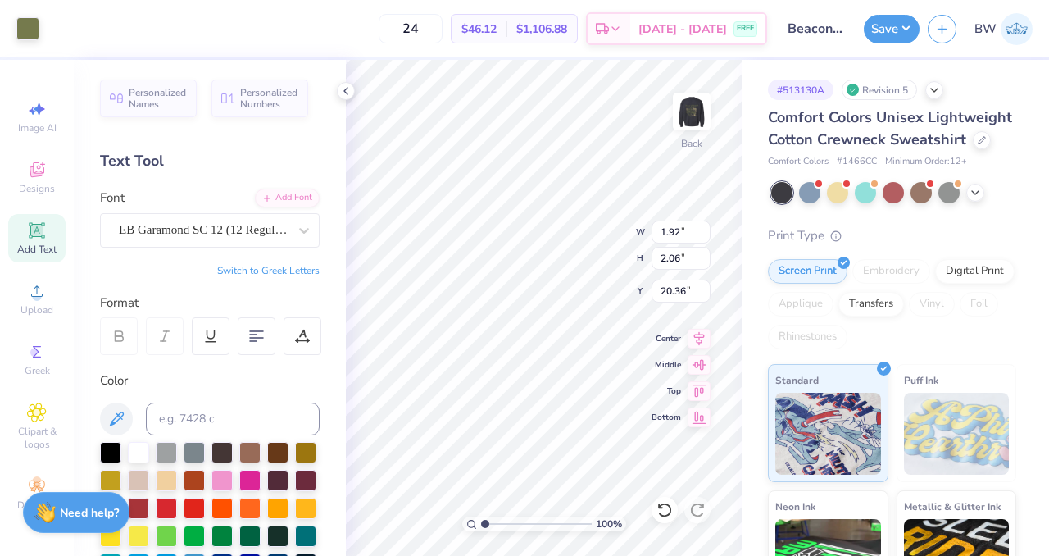
type input "20.36"
click at [886, 37] on button "Save" at bounding box center [892, 26] width 56 height 29
click at [839, 202] on div at bounding box center [837, 190] width 21 height 21
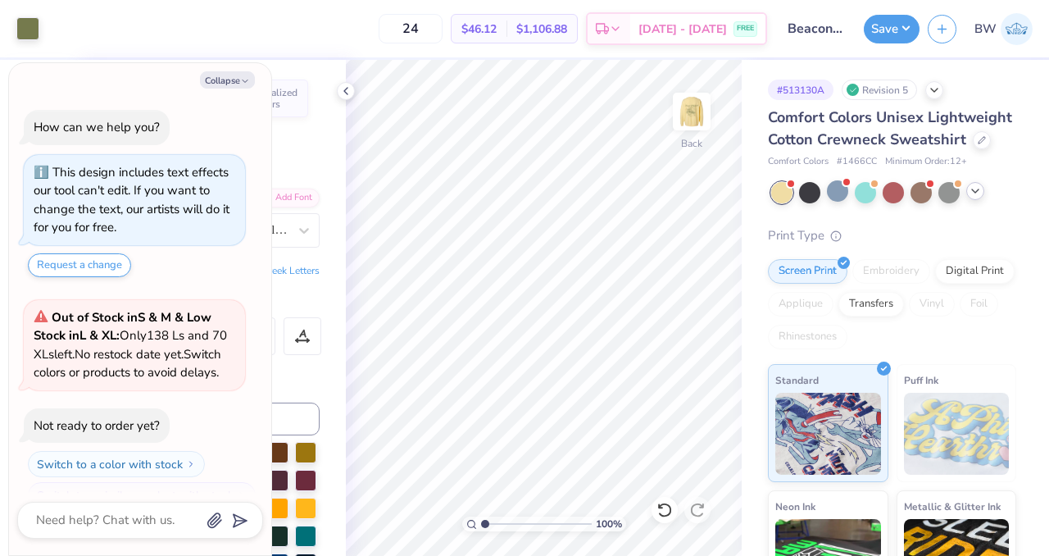
scroll to position [295, 0]
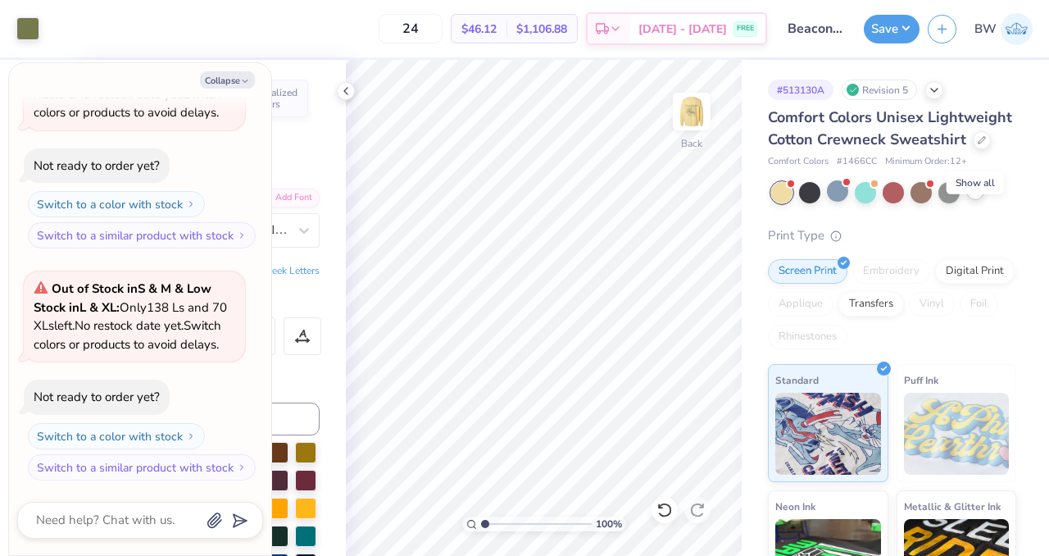
click at [976, 193] on polyline at bounding box center [975, 190] width 7 height 3
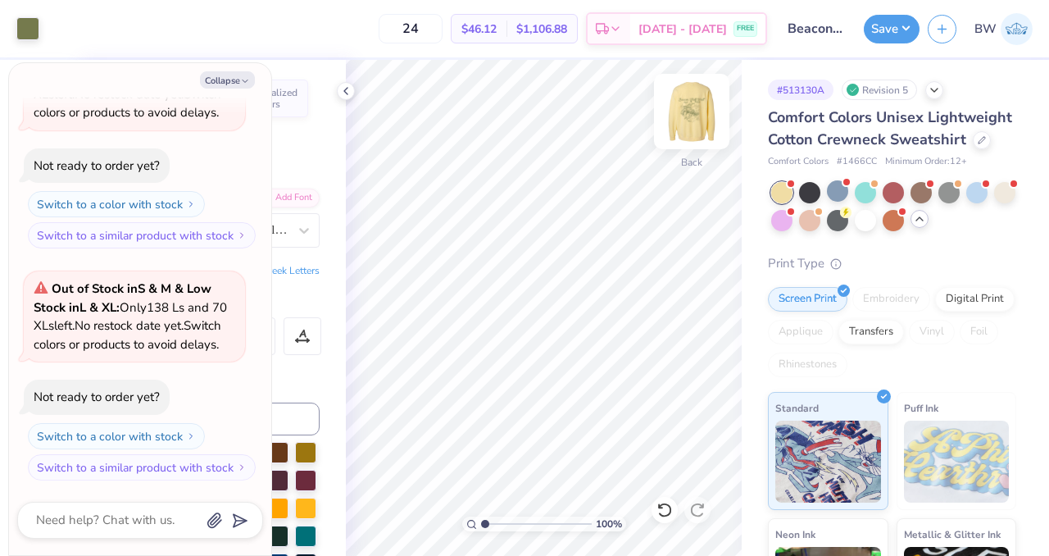
click at [701, 110] on img at bounding box center [692, 112] width 66 height 66
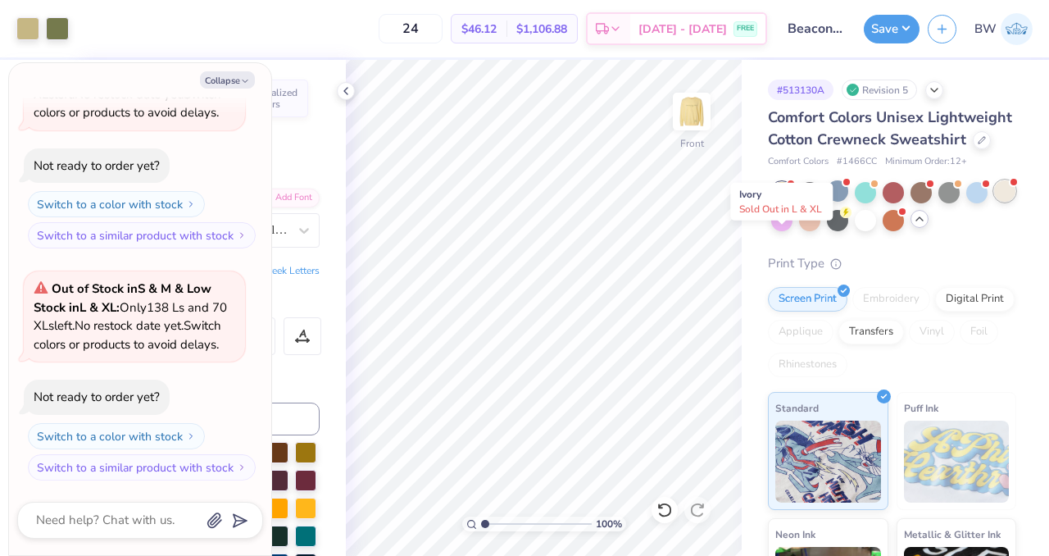
click at [994, 202] on div at bounding box center [1004, 190] width 21 height 21
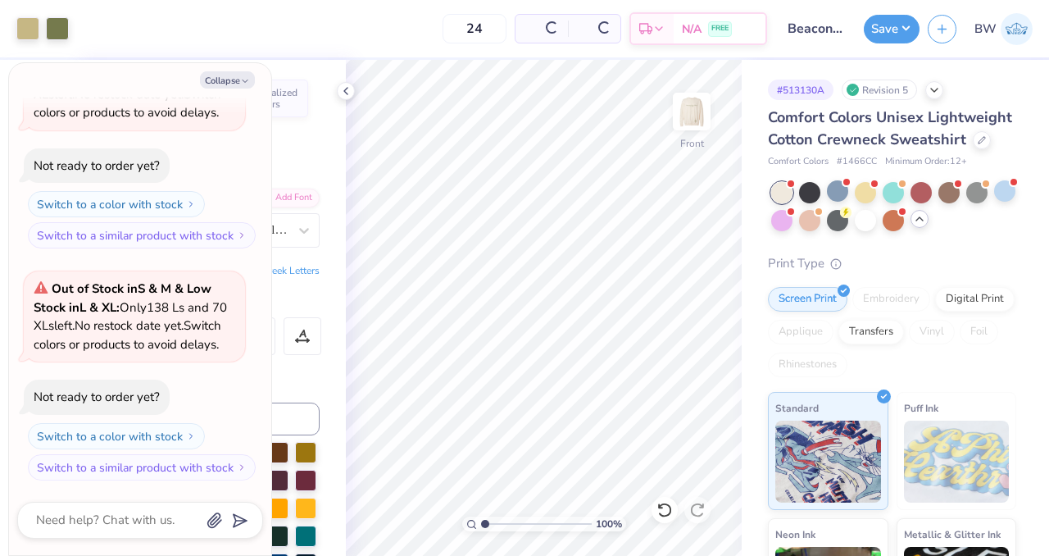
scroll to position [508, 0]
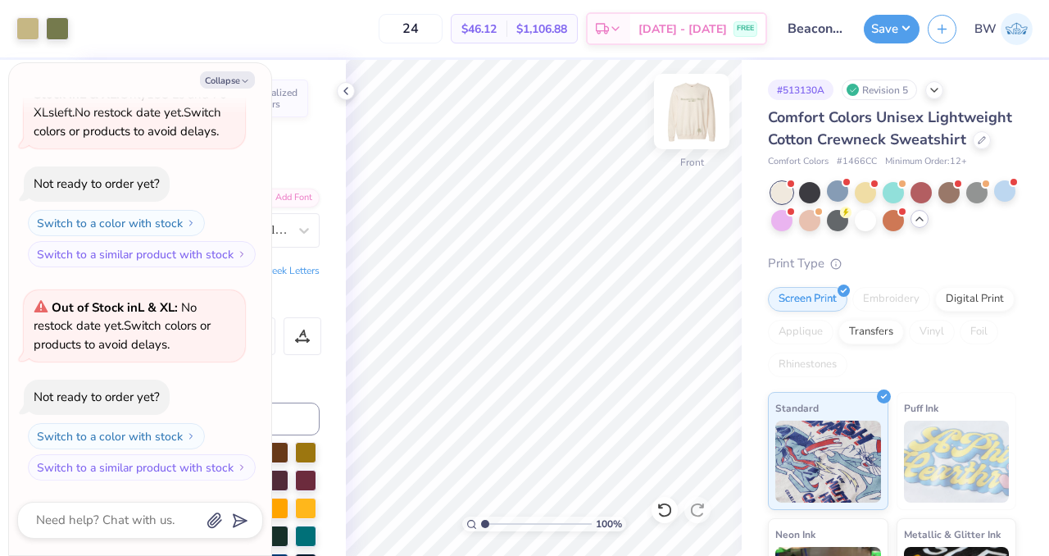
click at [690, 117] on img at bounding box center [692, 112] width 66 height 66
click at [707, 116] on img at bounding box center [692, 112] width 66 height 66
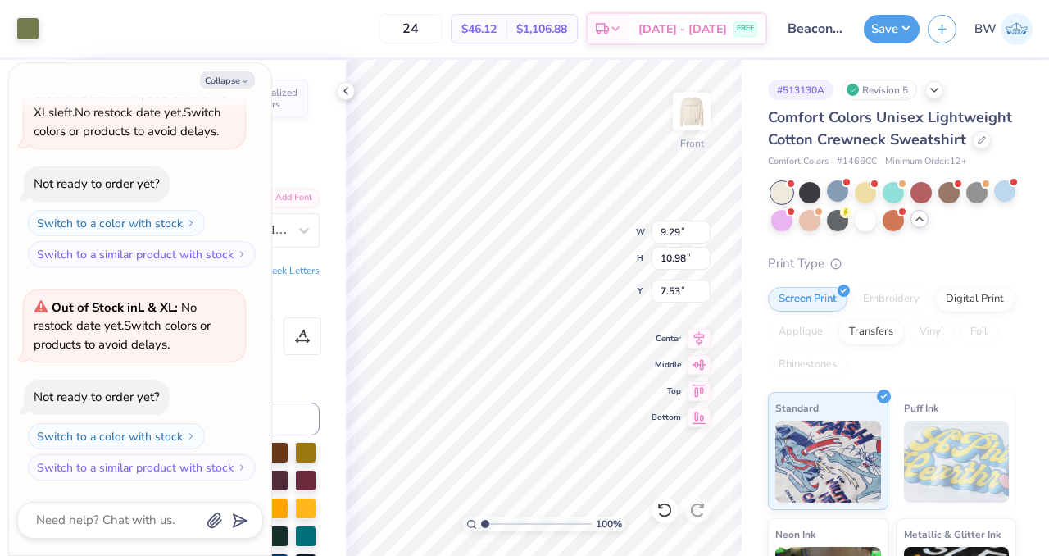
type textarea "x"
type input "12.71"
type input "11.77"
type input "6.74"
type textarea "x"
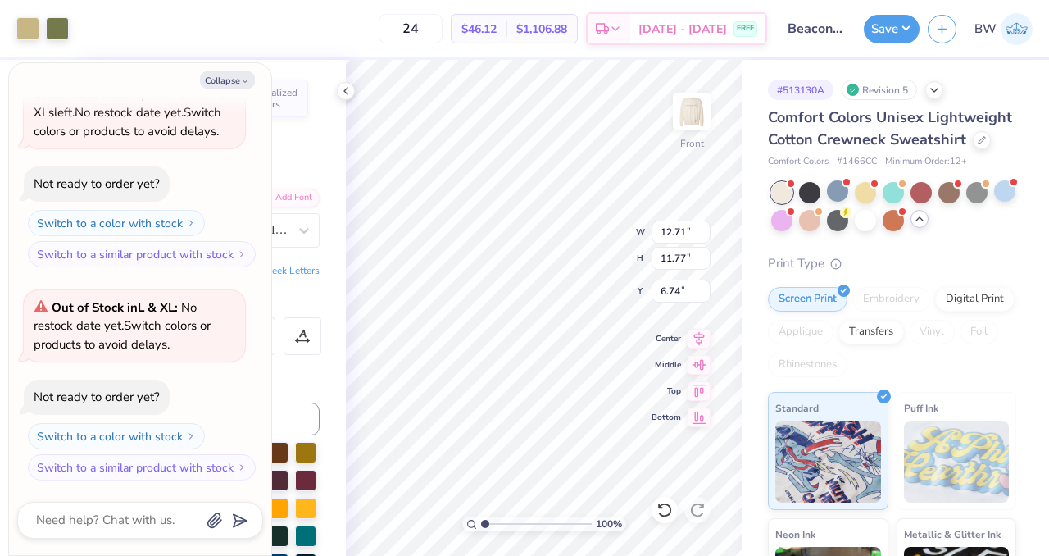
type input "4.95"
click at [876, 29] on button "Save" at bounding box center [892, 26] width 56 height 29
type textarea "x"
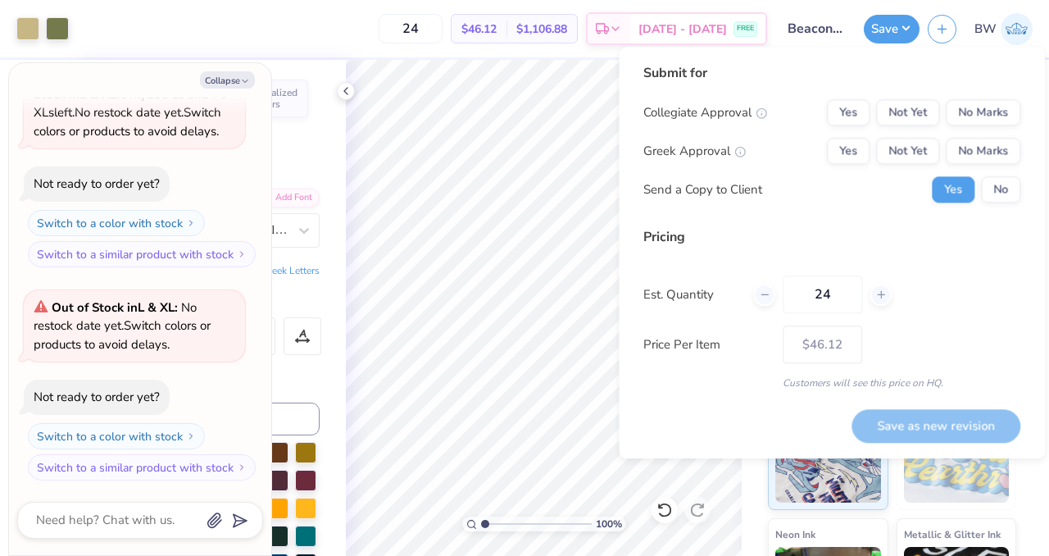
click at [958, 137] on div "Collegiate Approval Yes Not Yet No Marks Greek Approval Yes Not Yet No Marks Se…" at bounding box center [832, 150] width 377 height 103
click at [968, 148] on button "No Marks" at bounding box center [983, 151] width 75 height 26
click at [989, 109] on button "No Marks" at bounding box center [983, 112] width 75 height 26
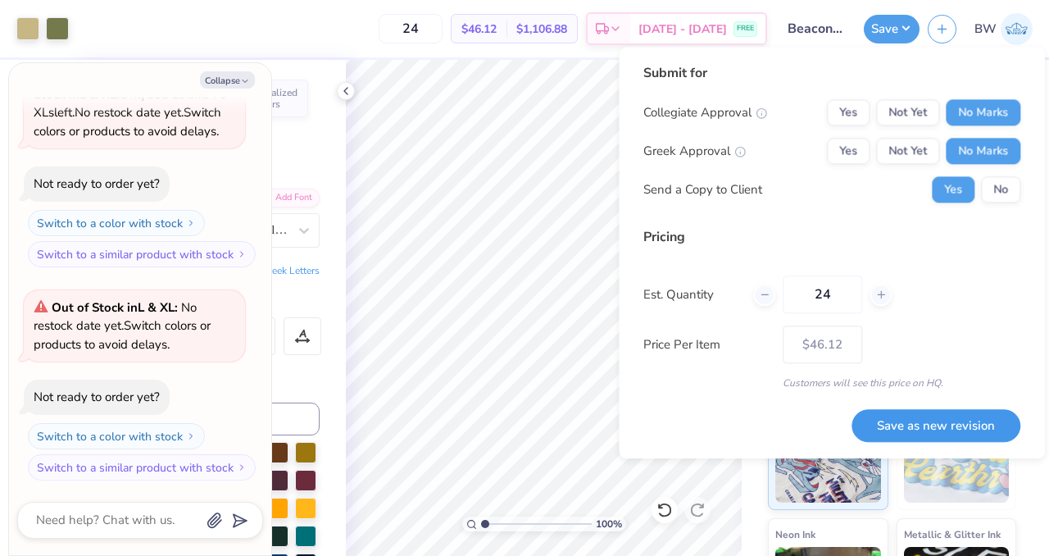
click at [940, 416] on button "Save as new revision" at bounding box center [936, 426] width 169 height 34
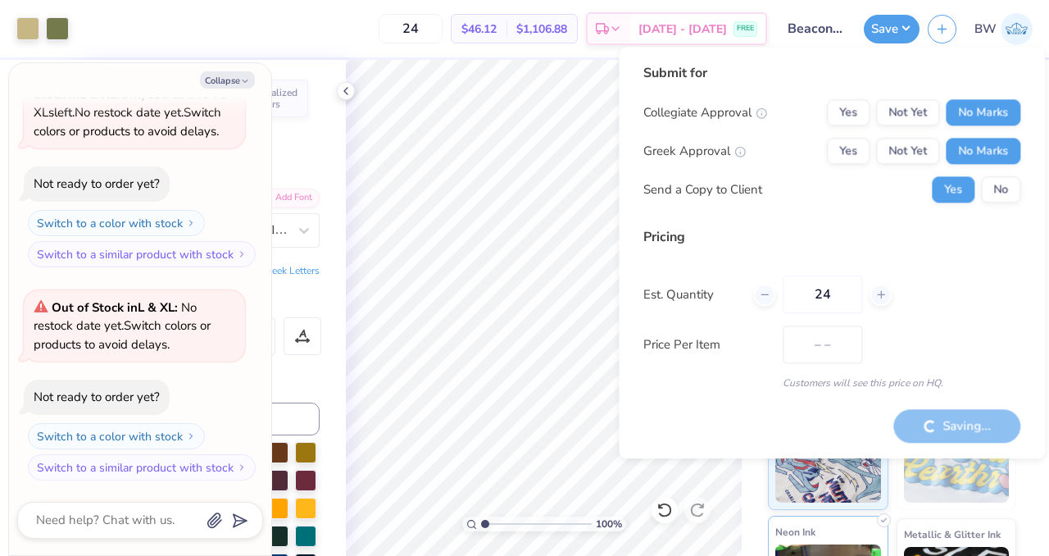
type input "$46.12"
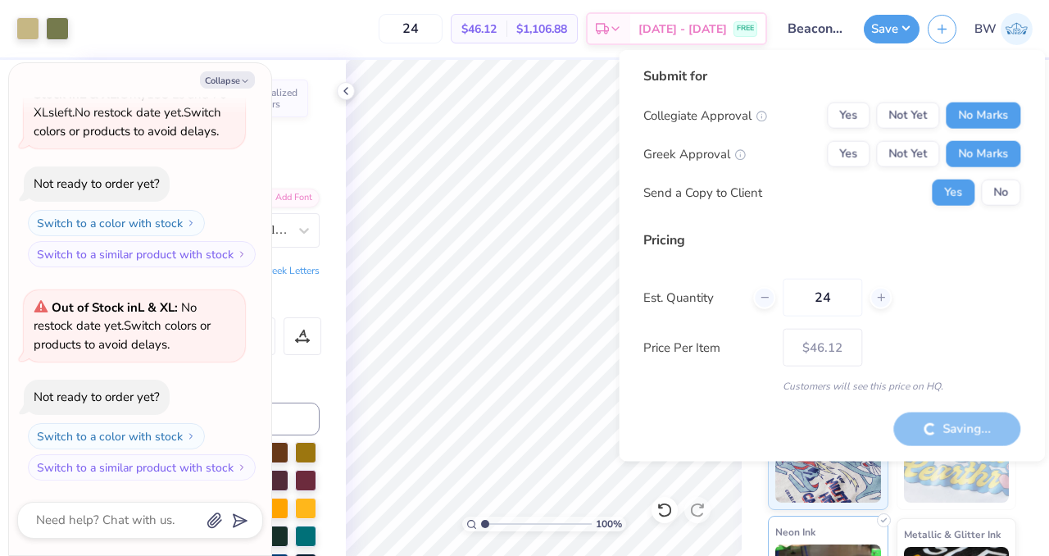
type textarea "x"
